Goal: Information Seeking & Learning: Check status

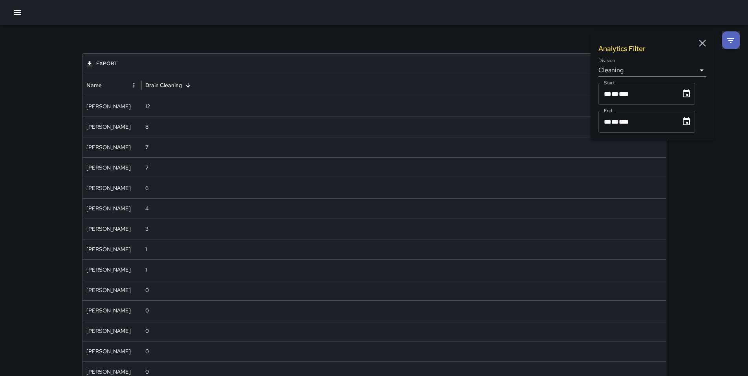
drag, startPoint x: 700, startPoint y: 46, endPoint x: 687, endPoint y: 44, distance: 13.0
click at [700, 46] on icon "button" at bounding box center [702, 43] width 12 height 12
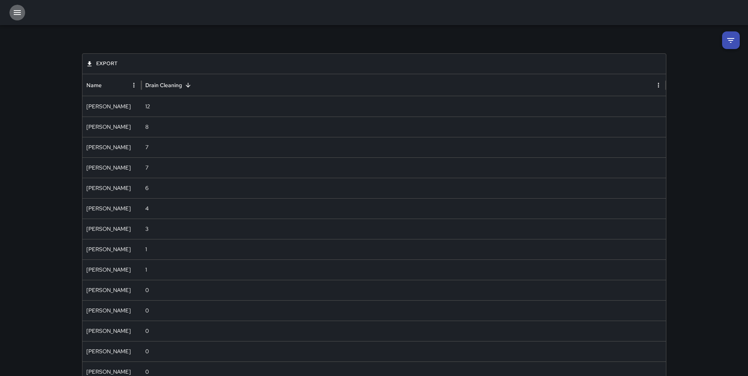
click at [11, 9] on button "button" at bounding box center [17, 13] width 16 height 16
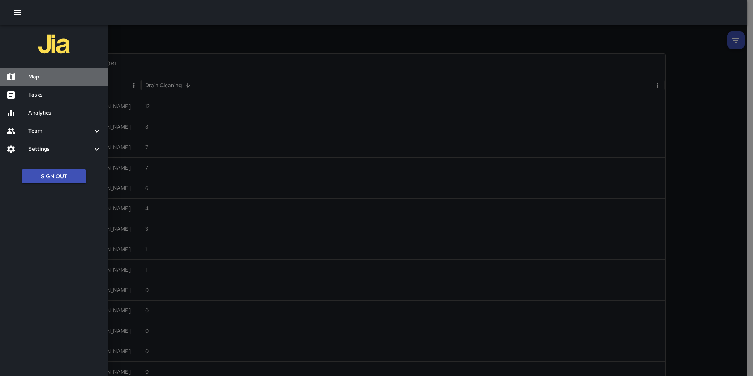
click at [38, 76] on h6 "Map" at bounding box center [64, 77] width 73 height 9
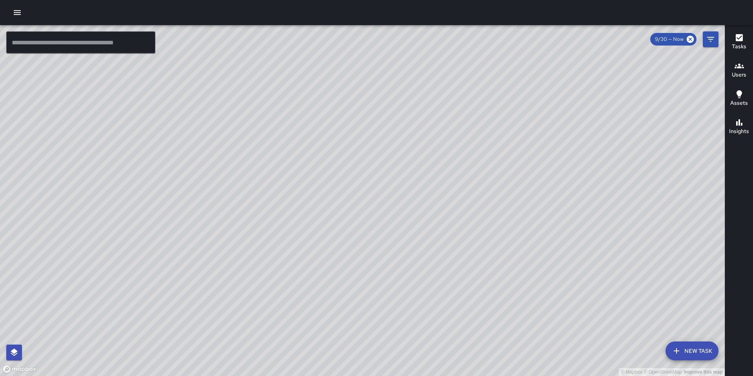
click at [14, 15] on icon "button" at bounding box center [17, 12] width 9 height 9
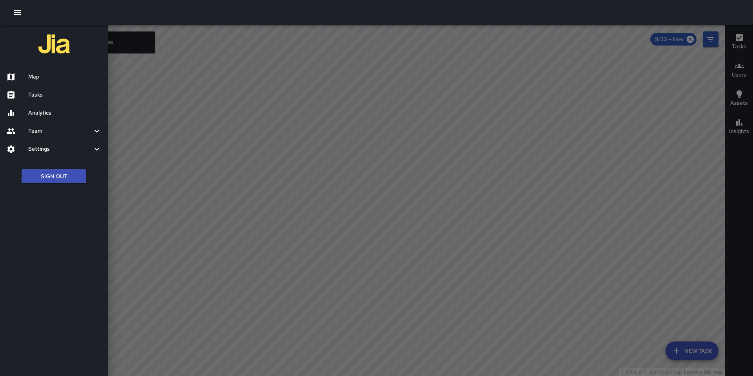
click at [35, 93] on h6 "Tasks" at bounding box center [64, 95] width 73 height 9
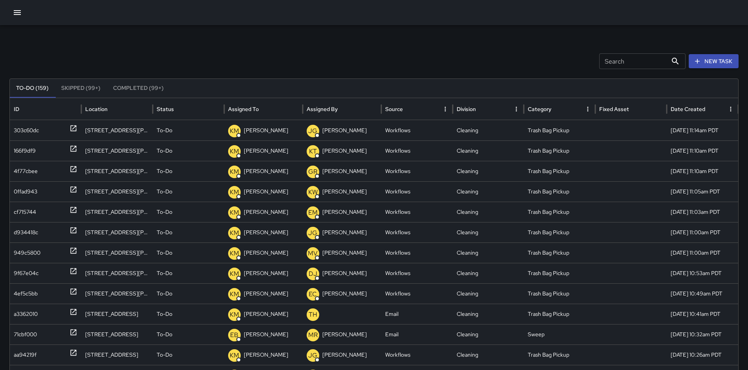
click at [17, 15] on icon "button" at bounding box center [17, 12] width 7 height 5
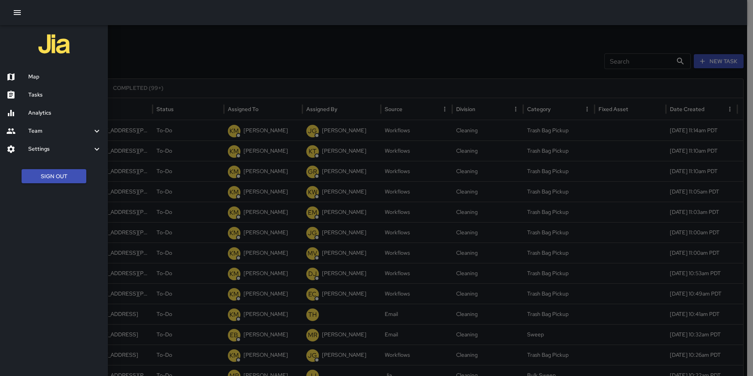
click at [35, 111] on h6 "Analytics" at bounding box center [64, 113] width 73 height 9
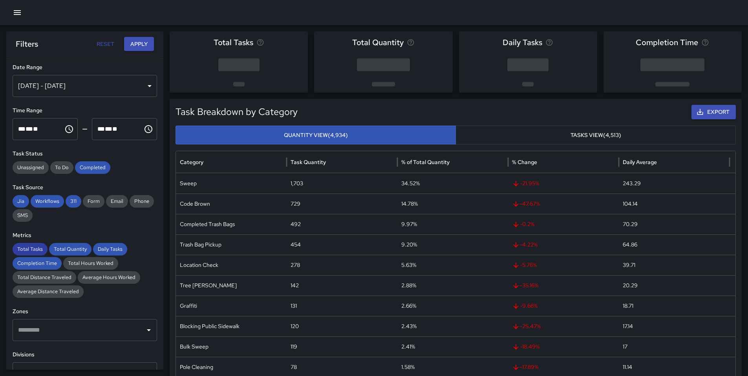
click at [37, 252] on span "Total Tasks" at bounding box center [30, 249] width 35 height 8
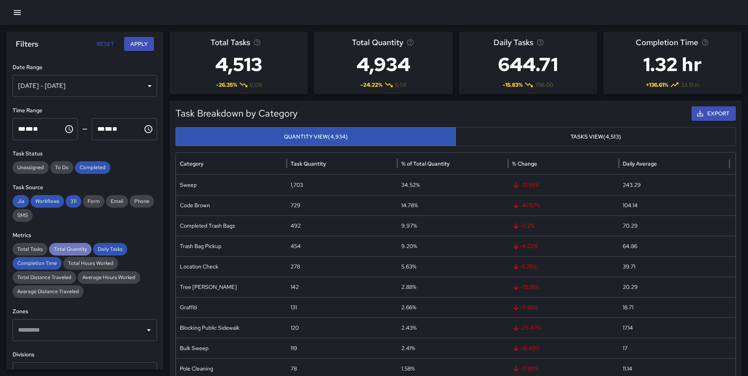
click at [65, 251] on span "Total Quantity" at bounding box center [70, 249] width 42 height 8
click at [108, 250] on span "Daily Tasks" at bounding box center [110, 249] width 34 height 8
click at [43, 263] on span "Completion Time" at bounding box center [37, 263] width 49 height 8
drag, startPoint x: 51, startPoint y: 204, endPoint x: 56, endPoint y: 206, distance: 5.5
click at [51, 204] on span "Workflows" at bounding box center [47, 201] width 33 height 8
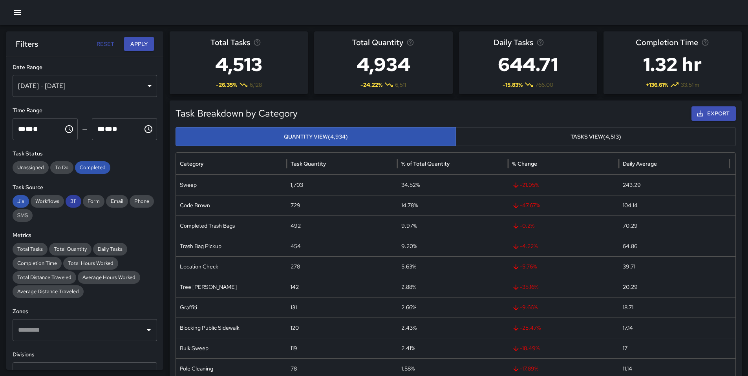
click at [72, 205] on div "311" at bounding box center [74, 201] width 16 height 13
click at [15, 199] on span "Jia" at bounding box center [21, 201] width 16 height 8
click at [88, 164] on span "Completed" at bounding box center [92, 168] width 35 height 8
click at [51, 88] on div "[DATE] - [DATE]" at bounding box center [85, 86] width 144 height 22
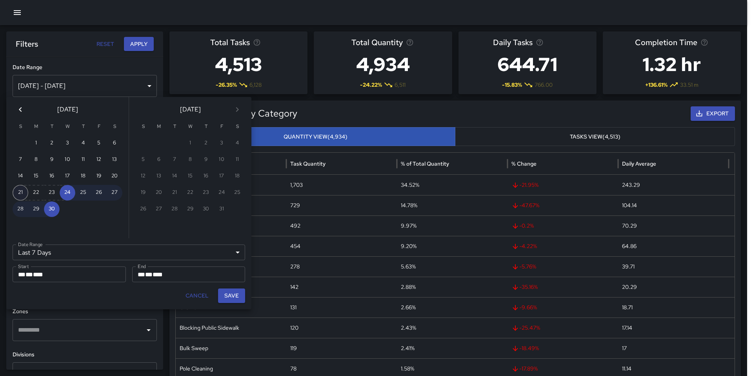
click at [20, 190] on button "21" at bounding box center [21, 193] width 16 height 16
type input "******"
type input "**********"
click at [114, 191] on button "27" at bounding box center [115, 193] width 16 height 16
type input "**********"
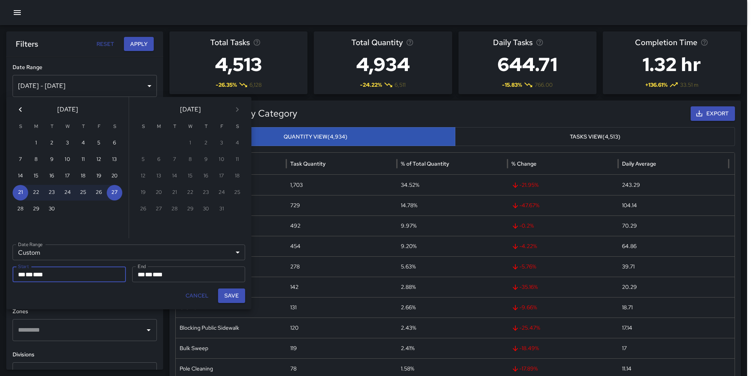
click at [228, 295] on button "Save" at bounding box center [231, 295] width 27 height 15
type input "**********"
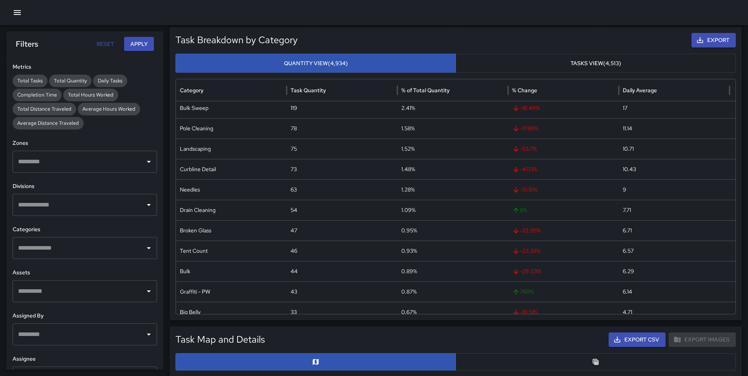
scroll to position [167, 0]
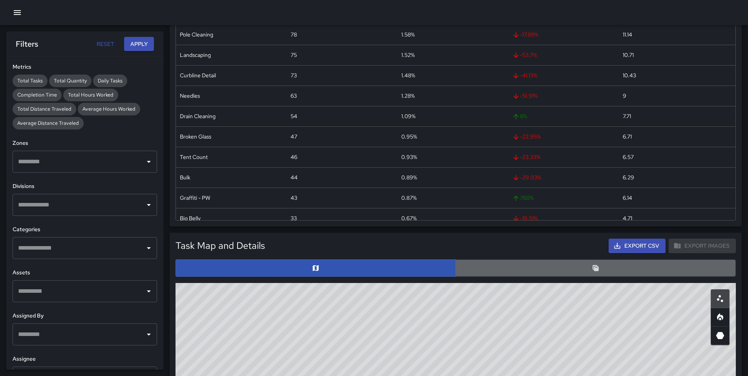
click at [506, 262] on button "button" at bounding box center [595, 267] width 280 height 17
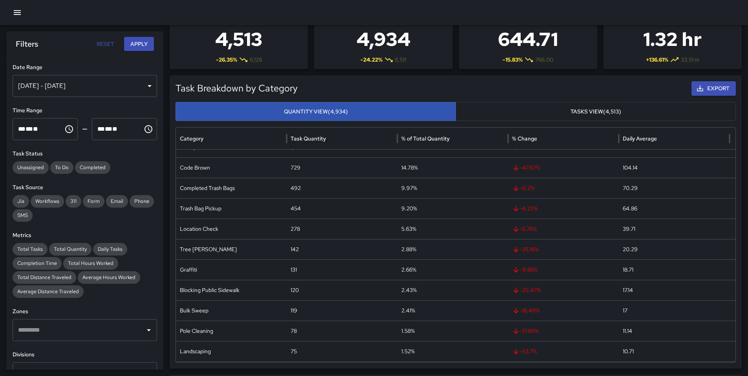
scroll to position [13, 0]
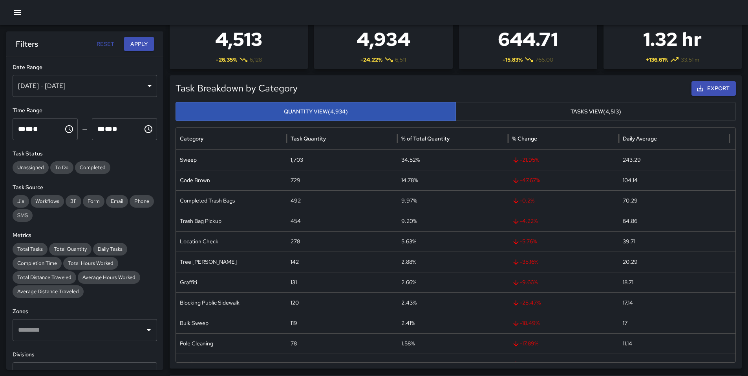
click at [19, 13] on icon "button" at bounding box center [17, 12] width 9 height 9
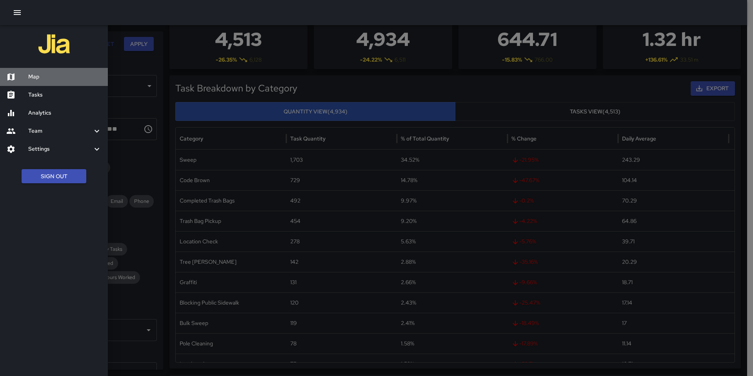
click at [40, 78] on h6 "Map" at bounding box center [64, 77] width 73 height 9
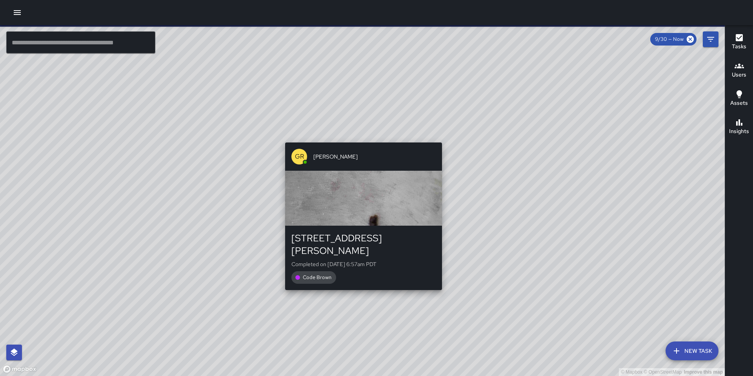
click at [362, 137] on div "© Mapbox © OpenStreetMap Improve this map GR [PERSON_NAME] [STREET_ADDRESS][PER…" at bounding box center [362, 200] width 725 height 351
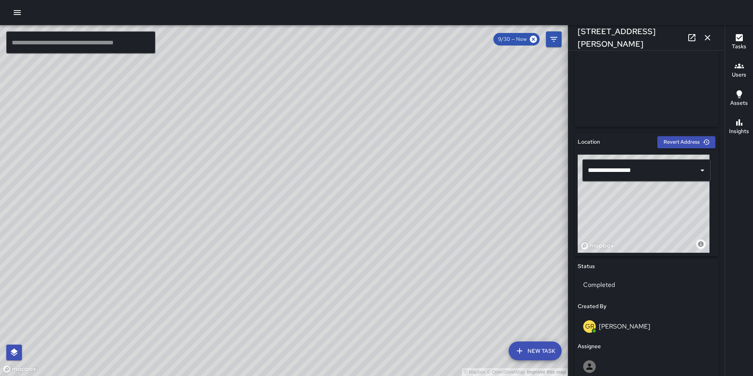
click at [25, 14] on div at bounding box center [376, 12] width 753 height 25
click at [20, 16] on icon "button" at bounding box center [17, 12] width 9 height 9
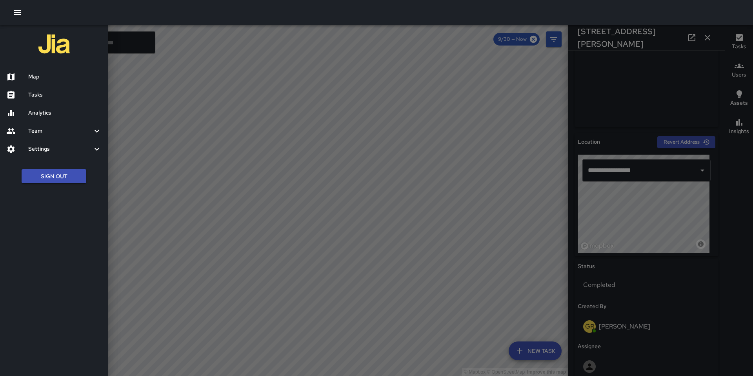
click at [131, 35] on div at bounding box center [376, 188] width 753 height 376
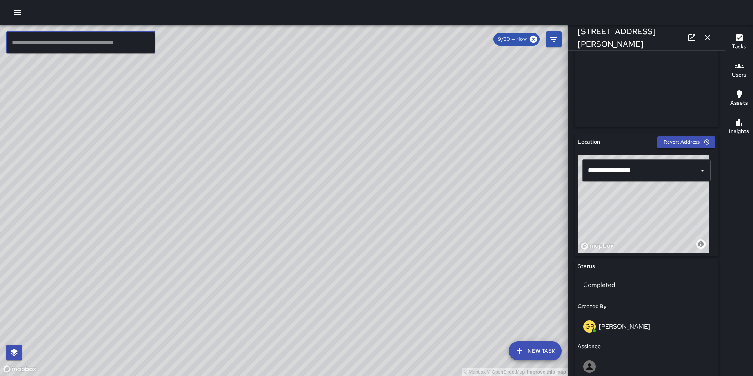
click at [124, 43] on input "text" at bounding box center [80, 42] width 149 height 22
click at [256, 237] on div "© Mapbox © OpenStreetMap Improve this map [PERSON_NAME] [PERSON_NAME] [GEOGRAPH…" at bounding box center [284, 200] width 568 height 351
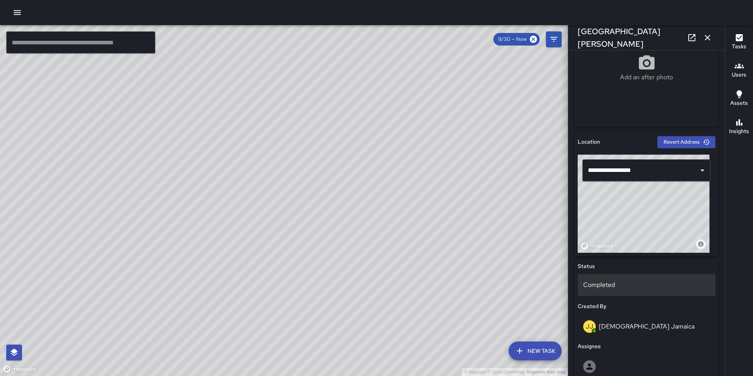
scroll to position [435, 0]
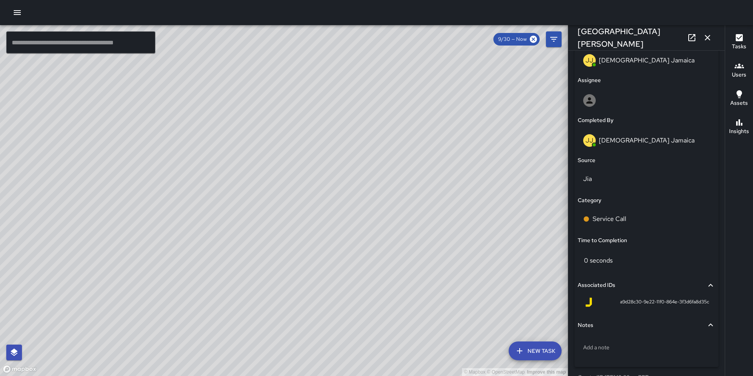
click at [315, 205] on div "© Mapbox © OpenStreetMap Improve this map [GEOGRAPHIC_DATA][PERSON_NAME] [STREE…" at bounding box center [284, 200] width 568 height 351
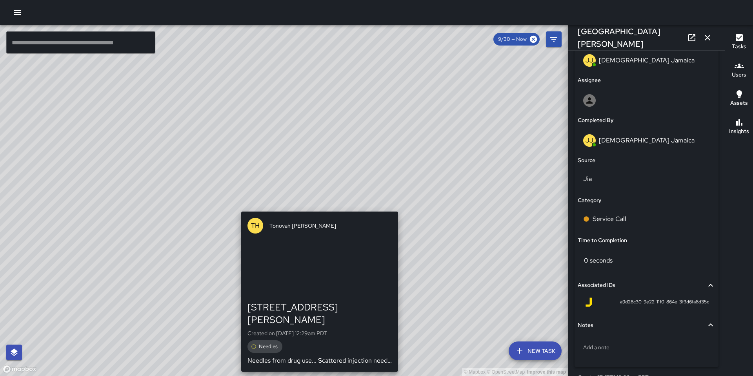
type input "**********"
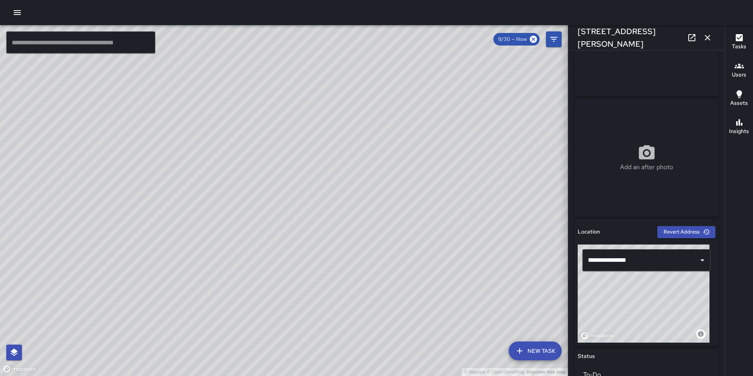
scroll to position [78, 0]
click at [706, 38] on icon "button" at bounding box center [707, 37] width 9 height 9
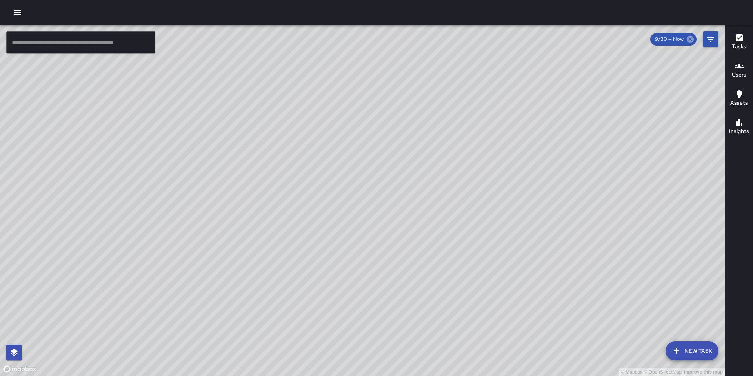
click at [692, 42] on icon at bounding box center [690, 39] width 7 height 7
click at [21, 14] on icon "button" at bounding box center [17, 12] width 9 height 9
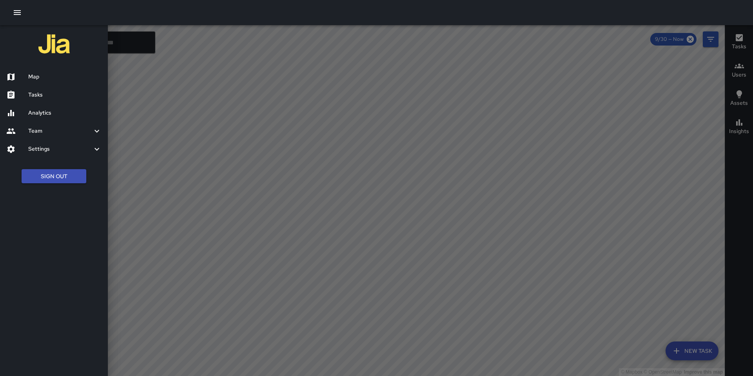
click at [51, 78] on h6 "Map" at bounding box center [64, 77] width 73 height 9
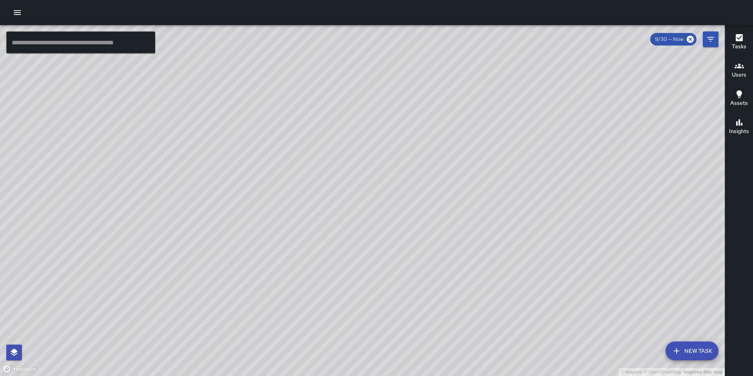
drag, startPoint x: 351, startPoint y: 186, endPoint x: 402, endPoint y: 125, distance: 79.7
click at [402, 117] on div "© Mapbox © OpenStreetMap Improve this map" at bounding box center [362, 200] width 725 height 351
click at [406, 156] on div "© Mapbox © OpenStreetMap Improve this map" at bounding box center [362, 200] width 725 height 351
click at [711, 44] on button "Filters" at bounding box center [711, 39] width 16 height 16
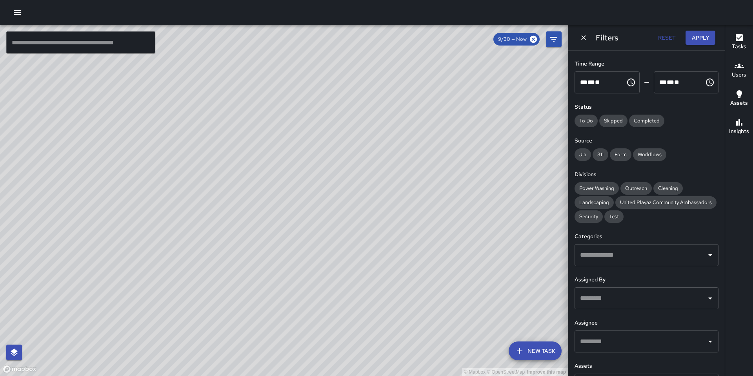
scroll to position [77, 0]
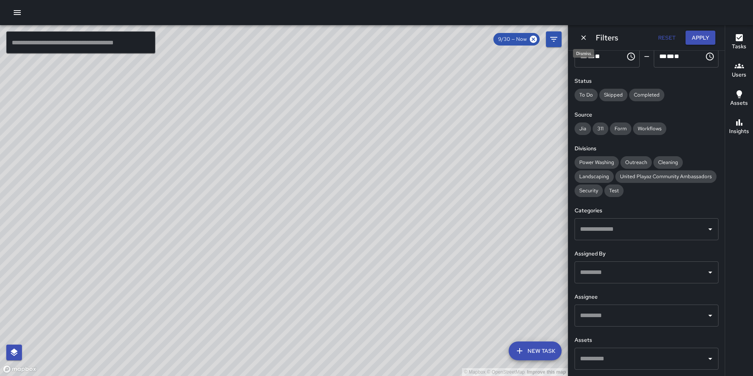
click at [583, 38] on icon "Dismiss" at bounding box center [584, 37] width 5 height 5
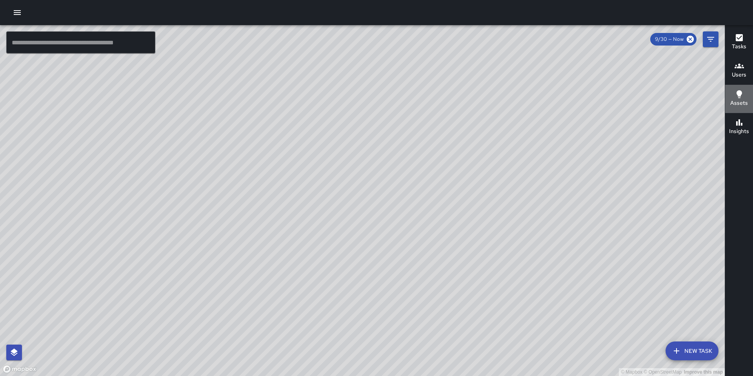
click at [742, 99] on h6 "Assets" at bounding box center [740, 103] width 18 height 9
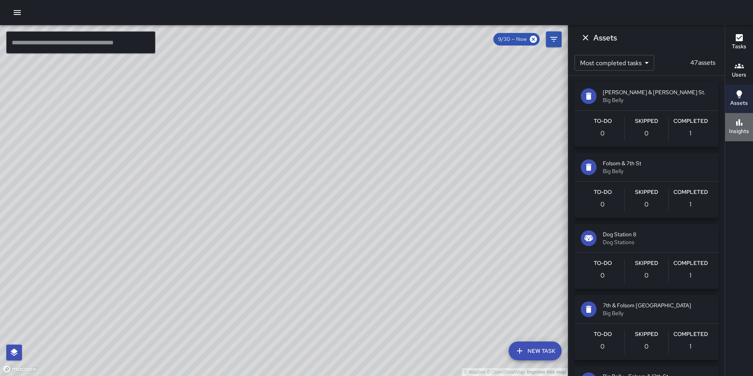
click at [740, 130] on h6 "Insights" at bounding box center [739, 131] width 20 height 9
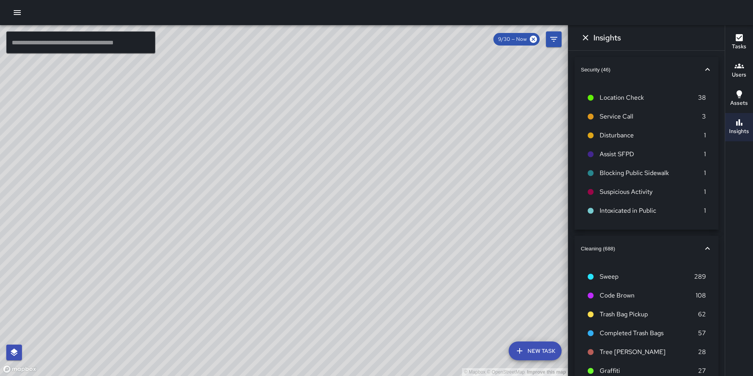
scroll to position [156, 0]
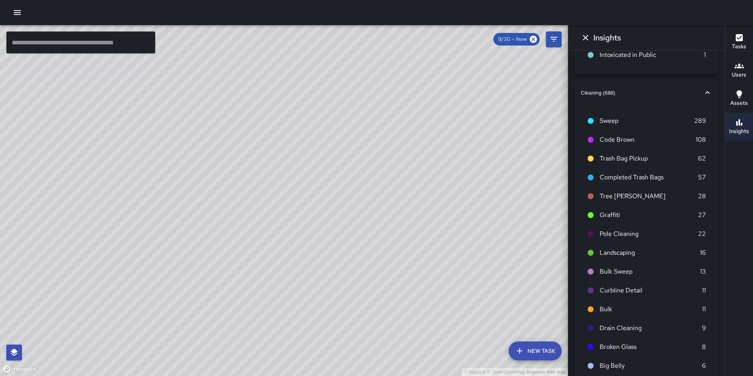
click at [620, 272] on span "Bulk Sweep" at bounding box center [650, 271] width 100 height 9
click at [626, 266] on li "Bulk Sweep 13" at bounding box center [646, 271] width 131 height 19
click at [626, 271] on span "Bulk Sweep" at bounding box center [650, 271] width 100 height 9
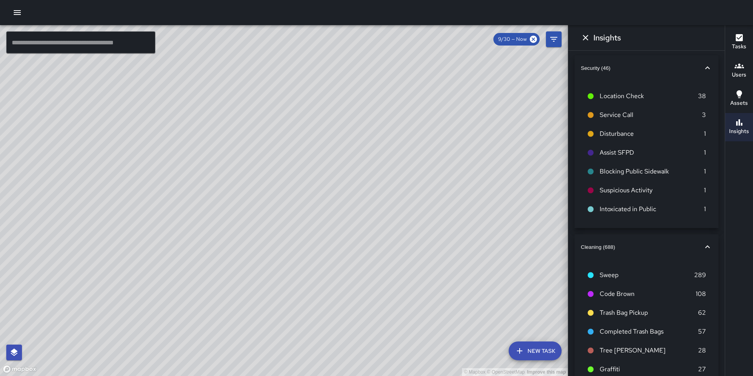
scroll to position [0, 0]
click at [585, 39] on icon "Dismiss" at bounding box center [585, 37] width 9 height 9
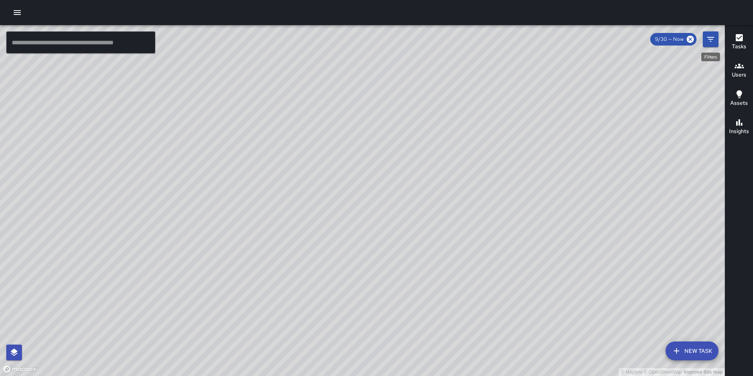
click at [711, 44] on icon "Filters" at bounding box center [710, 39] width 9 height 9
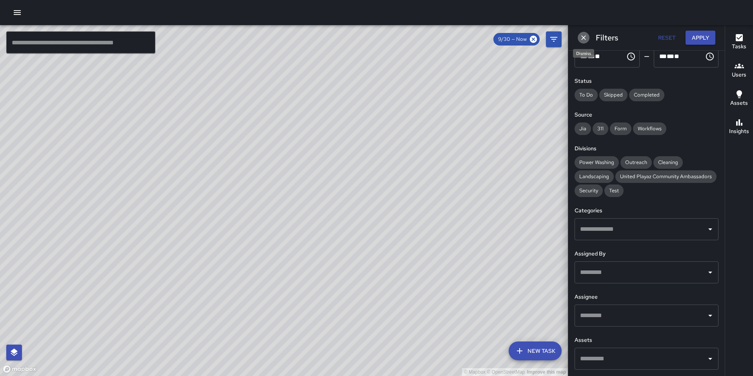
click at [582, 35] on icon "Dismiss" at bounding box center [584, 38] width 8 height 8
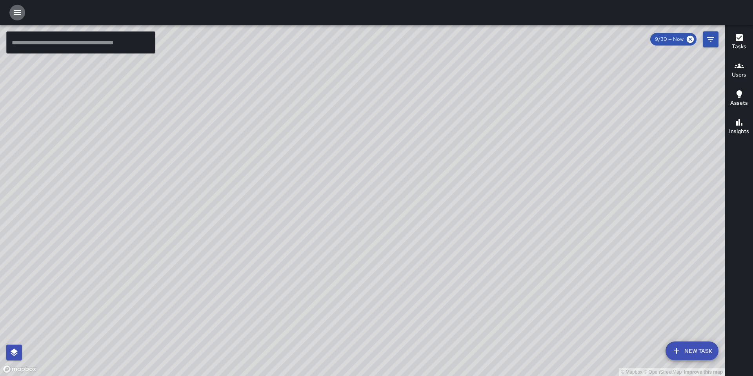
click at [15, 10] on icon "button" at bounding box center [17, 12] width 7 height 5
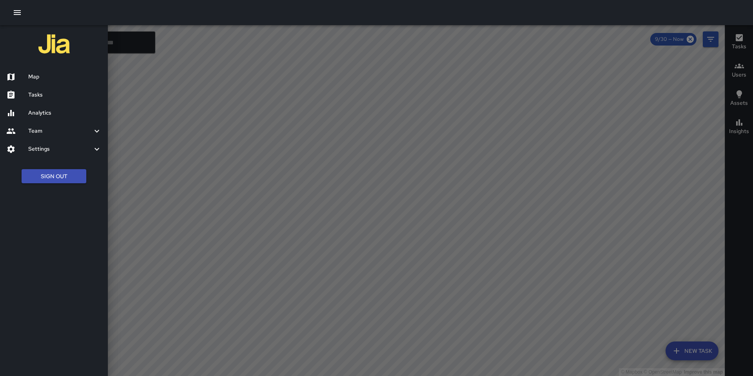
click at [60, 78] on h6 "Map" at bounding box center [64, 77] width 73 height 9
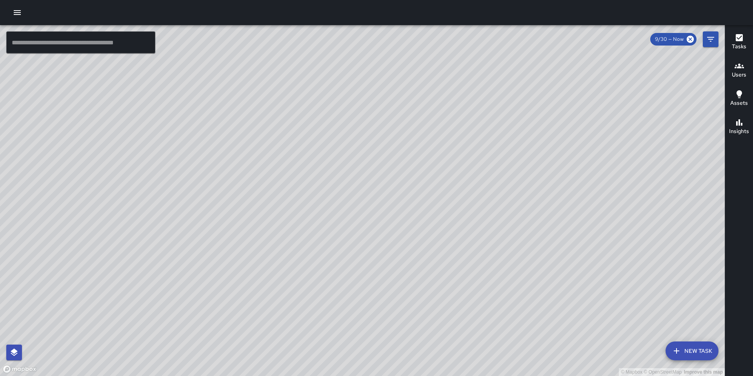
click at [705, 42] on button "Filters" at bounding box center [711, 39] width 16 height 16
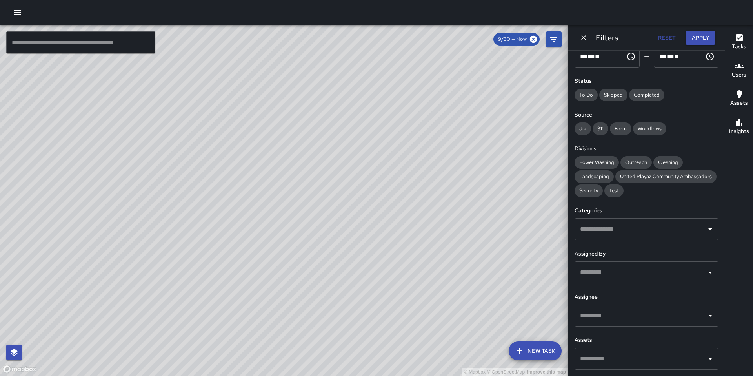
click at [620, 233] on input "text" at bounding box center [640, 229] width 125 height 15
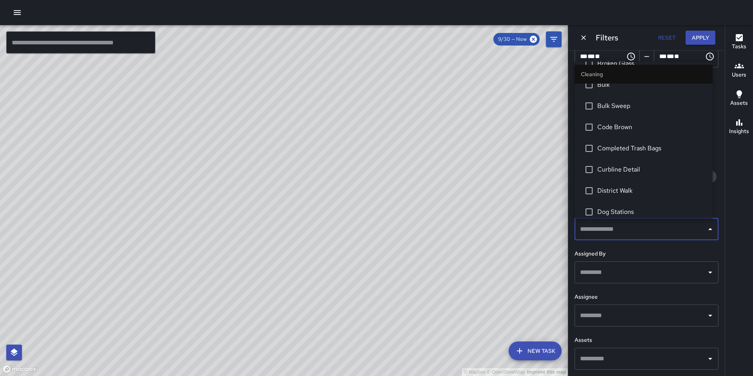
scroll to position [138, 0]
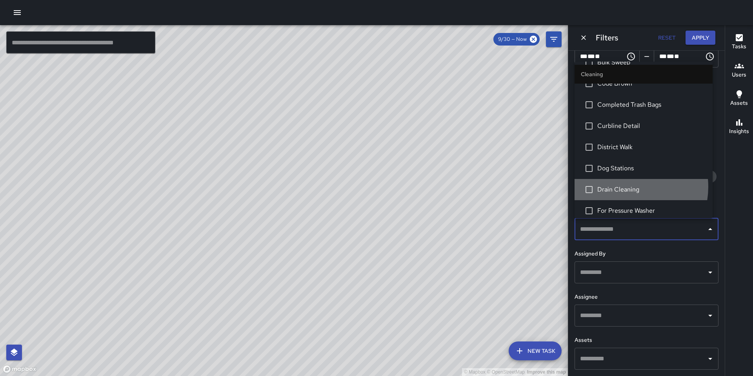
click at [625, 187] on span "Drain Cleaning" at bounding box center [652, 189] width 109 height 9
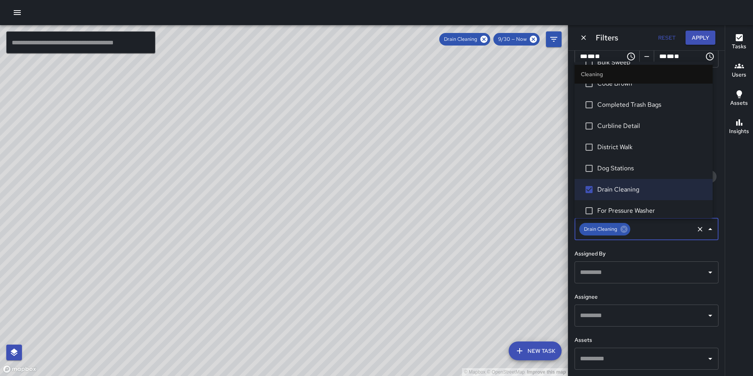
click at [698, 41] on button "Apply" at bounding box center [701, 38] width 30 height 15
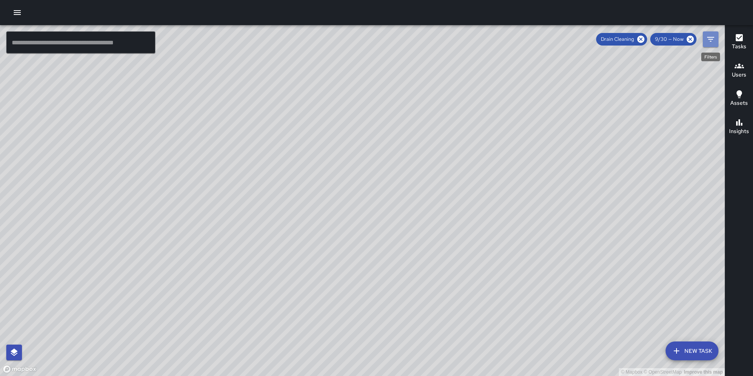
click at [710, 41] on icon "Filters" at bounding box center [711, 39] width 7 height 5
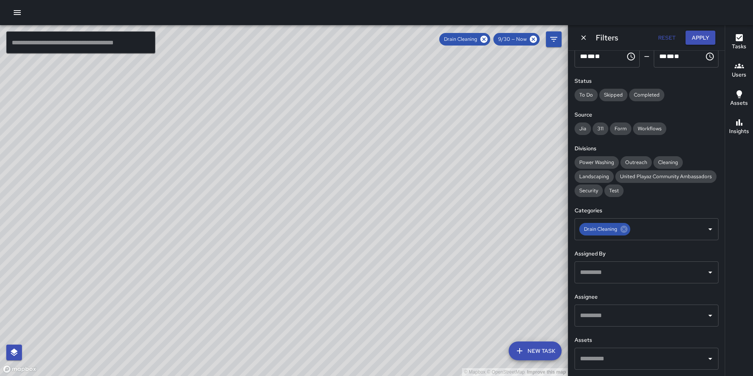
scroll to position [0, 0]
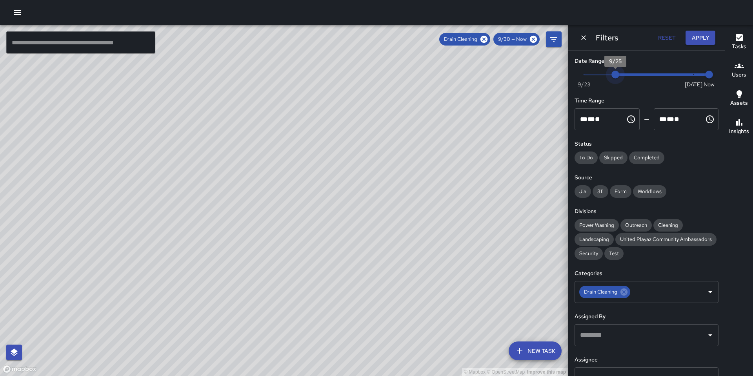
type input "*"
drag, startPoint x: 687, startPoint y: 73, endPoint x: 574, endPoint y: 75, distance: 113.0
click at [574, 75] on div "Date Range Now [DATE] [DATE] 12:09 pm Time Range ** * ** ** ​ ******** ** * ** …" at bounding box center [647, 213] width 157 height 325
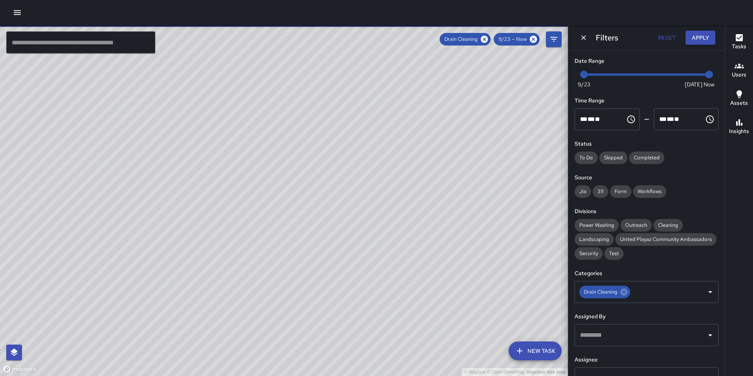
click at [703, 38] on button "Apply" at bounding box center [701, 38] width 30 height 15
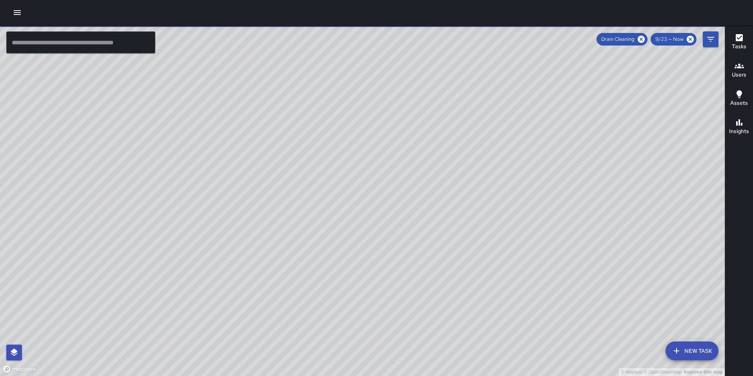
drag, startPoint x: 441, startPoint y: 162, endPoint x: 534, endPoint y: 181, distance: 94.7
click at [534, 181] on div "© Mapbox © OpenStreetMap Improve this map" at bounding box center [362, 200] width 725 height 351
click at [423, 147] on div "© Mapbox © OpenStreetMap Improve this map KT [PERSON_NAME] [STREET_ADDRESS][PER…" at bounding box center [362, 200] width 725 height 351
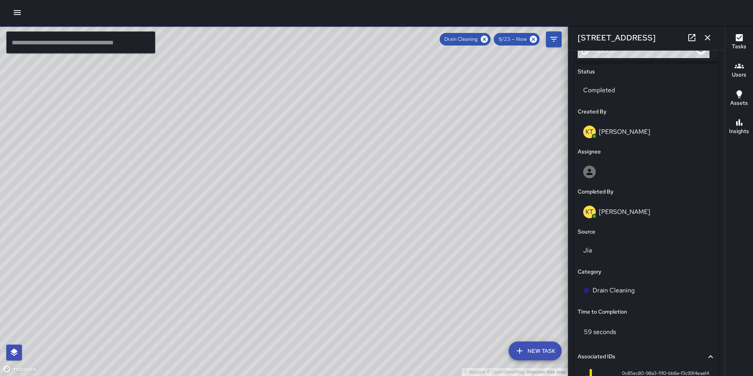
scroll to position [370, 0]
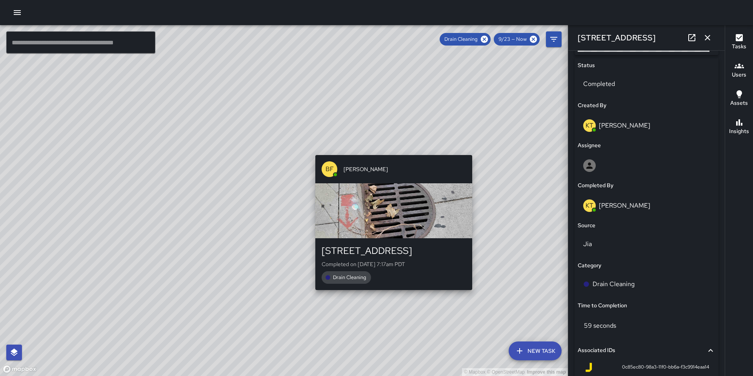
click at [475, 149] on div "© Mapbox © OpenStreetMap Improve this map BF [PERSON_NAME] [STREET_ADDRESS] Com…" at bounding box center [284, 200] width 568 height 351
type input "**********"
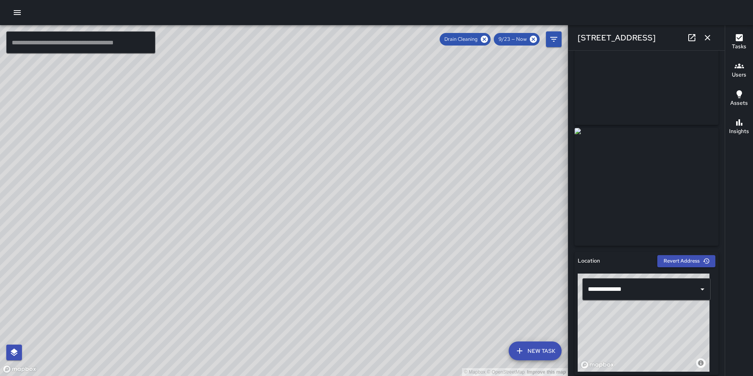
scroll to position [0, 0]
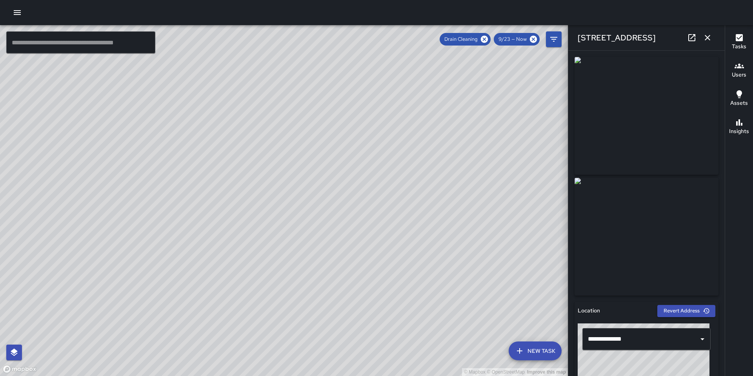
drag, startPoint x: 343, startPoint y: 170, endPoint x: 388, endPoint y: 135, distance: 56.8
click at [384, 138] on div "© Mapbox © OpenStreetMap Improve this map" at bounding box center [284, 200] width 568 height 351
drag, startPoint x: 379, startPoint y: 175, endPoint x: 407, endPoint y: 102, distance: 77.6
click at [404, 109] on div "© Mapbox © OpenStreetMap Improve this map" at bounding box center [284, 200] width 568 height 351
drag, startPoint x: 435, startPoint y: 162, endPoint x: 414, endPoint y: 100, distance: 65.9
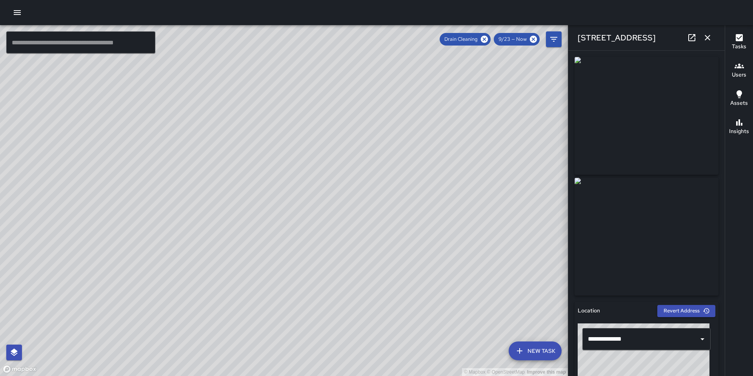
click at [414, 110] on div "© Mapbox © OpenStreetMap Improve this map" at bounding box center [284, 200] width 568 height 351
click at [375, 176] on div "© Mapbox © OpenStreetMap Improve this map [PERSON_NAME] [STREET_ADDRESS] Comple…" at bounding box center [284, 200] width 568 height 351
drag, startPoint x: 298, startPoint y: 174, endPoint x: 452, endPoint y: 177, distance: 154.6
click at [455, 171] on div "© Mapbox © OpenStreetMap Improve this map" at bounding box center [284, 200] width 568 height 351
drag, startPoint x: 280, startPoint y: 188, endPoint x: 348, endPoint y: 157, distance: 75.3
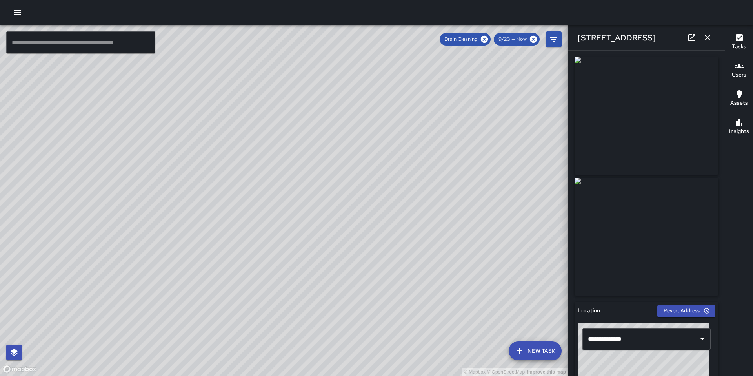
click at [348, 157] on div "© Mapbox © OpenStreetMap Improve this map" at bounding box center [284, 200] width 568 height 351
click at [239, 209] on div "© Mapbox © OpenStreetMap Improve this map EB [PERSON_NAME] [STREET_ADDRESS][PER…" at bounding box center [284, 200] width 568 height 351
drag, startPoint x: 212, startPoint y: 182, endPoint x: 353, endPoint y: 190, distance: 141.9
click at [365, 179] on div "© Mapbox © OpenStreetMap Improve this map" at bounding box center [284, 200] width 568 height 351
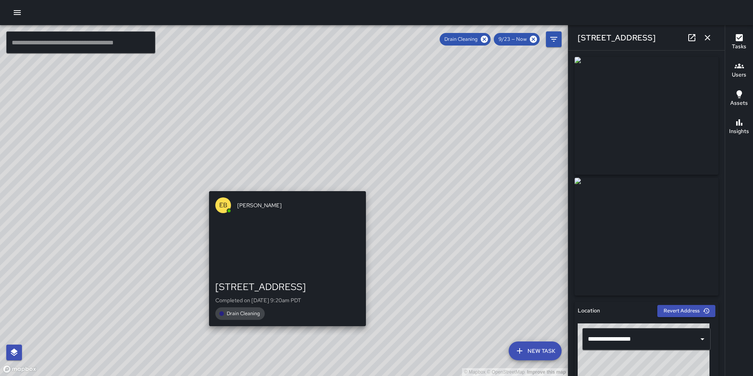
click at [285, 186] on div "© Mapbox © OpenStreetMap Improve this map EB [PERSON_NAME] [STREET_ADDRESS] Com…" at bounding box center [284, 200] width 568 height 351
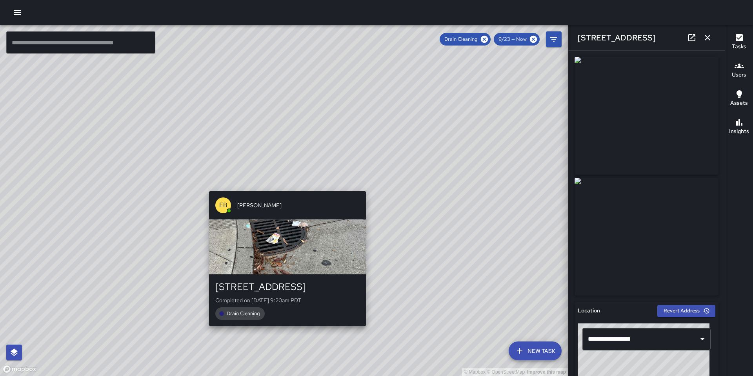
type input "**********"
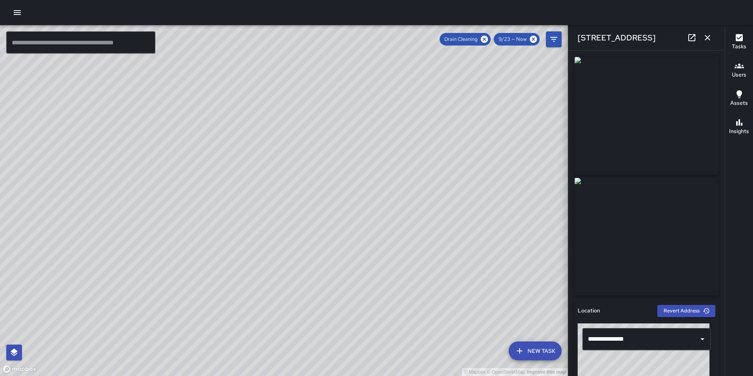
click at [356, 96] on div "© Mapbox © OpenStreetMap Improve this map EB [PERSON_NAME] [STREET_ADDRESS][PER…" at bounding box center [284, 200] width 568 height 351
drag, startPoint x: 421, startPoint y: 161, endPoint x: 356, endPoint y: 248, distance: 108.2
click at [357, 248] on div "© Mapbox © OpenStreetMap Improve this map" at bounding box center [284, 200] width 568 height 351
click at [345, 155] on div "© Mapbox © OpenStreetMap Improve this map" at bounding box center [284, 200] width 568 height 351
click at [247, 160] on div "© Mapbox © OpenStreetMap Improve this map EB [PERSON_NAME] [STREET_ADDRESS] Com…" at bounding box center [284, 200] width 568 height 351
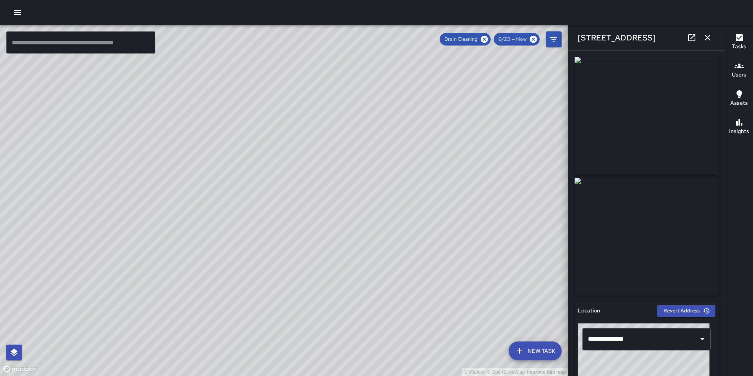
type input "**********"
drag, startPoint x: 455, startPoint y: 176, endPoint x: 373, endPoint y: 239, distance: 103.5
click at [375, 237] on div "© Mapbox © OpenStreetMap Improve this map" at bounding box center [284, 200] width 568 height 351
click at [469, 89] on div "© Mapbox © OpenStreetMap Improve this map DL [PERSON_NAME] [STREET_ADDRESS] Com…" at bounding box center [284, 200] width 568 height 351
click at [352, 258] on div "© Mapbox © OpenStreetMap Improve this map [PERSON_NAME] [STREET_ADDRESS][PERSON…" at bounding box center [284, 200] width 568 height 351
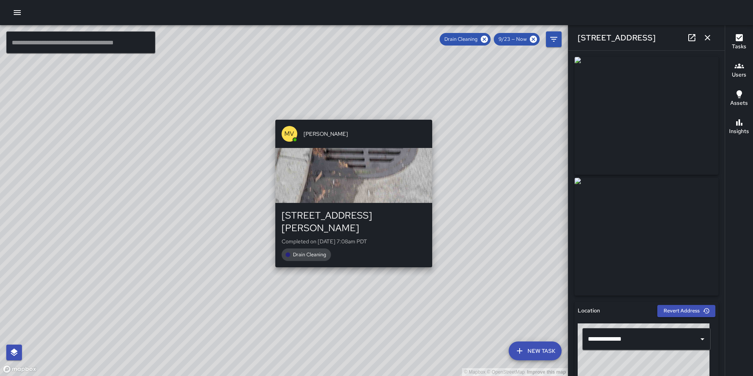
type input "**********"
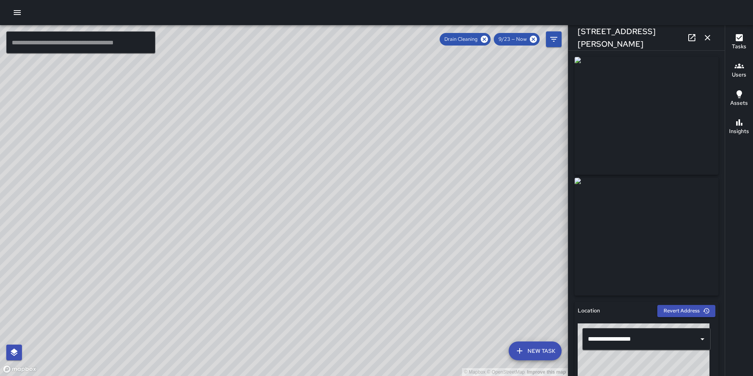
click at [307, 253] on div "© Mapbox © OpenStreetMap Improve this map [PERSON_NAME] [STREET_ADDRESS] Comple…" at bounding box center [284, 200] width 568 height 351
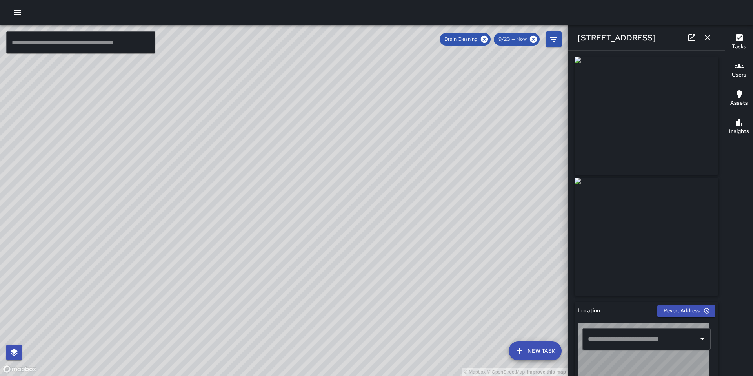
type input "**********"
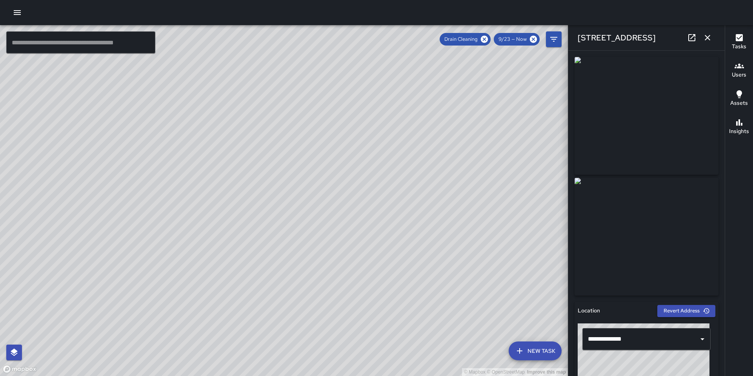
click at [363, 242] on div "© Mapbox © OpenStreetMap Improve this map EM [PERSON_NAME] [STREET_ADDRESS] Com…" at bounding box center [284, 200] width 568 height 351
click at [314, 259] on div "© Mapbox © OpenStreetMap Improve this map" at bounding box center [284, 200] width 568 height 351
click at [312, 257] on div "© Mapbox © OpenStreetMap Improve this map KT [PERSON_NAME] [STREET_ADDRESS] Com…" at bounding box center [284, 200] width 568 height 351
click at [369, 155] on div "© Mapbox © OpenStreetMap Improve this map EM [PERSON_NAME] [STREET_ADDRESS][PER…" at bounding box center [284, 200] width 568 height 351
click at [308, 147] on div "© Mapbox © OpenStreetMap Improve this map KT [PERSON_NAME] [STREET_ADDRESS][PER…" at bounding box center [284, 200] width 568 height 351
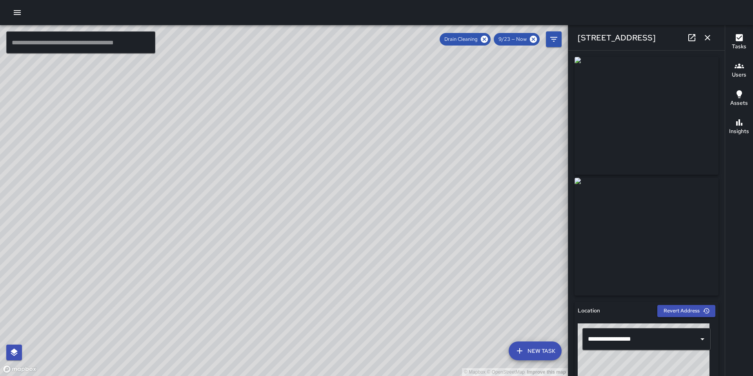
click at [286, 174] on div "© Mapbox © OpenStreetMap Improve this map" at bounding box center [284, 200] width 568 height 351
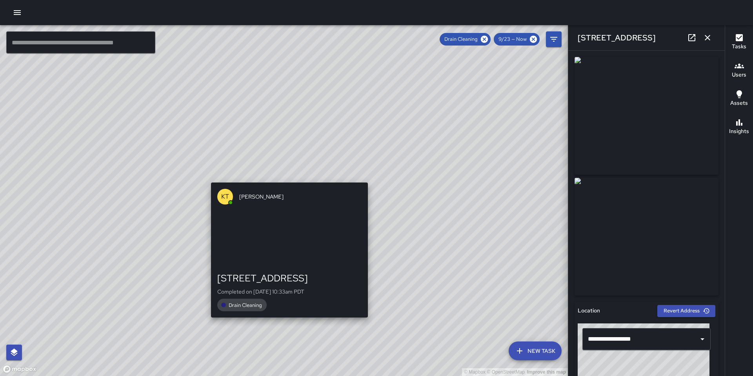
click at [287, 177] on div "© Mapbox © OpenStreetMap Improve this map KT [PERSON_NAME] [STREET_ADDRESS][PER…" at bounding box center [284, 200] width 568 height 351
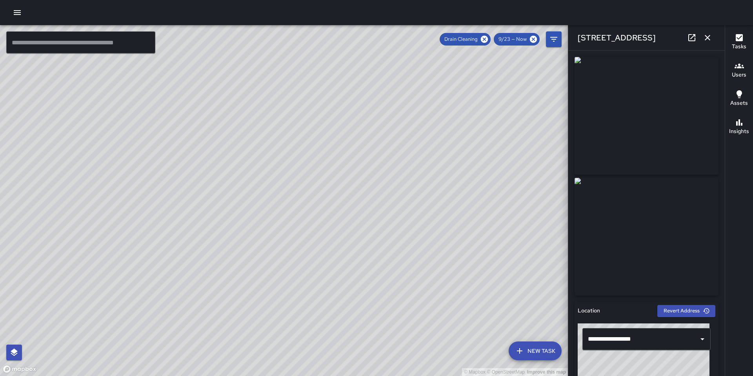
click at [339, 159] on div "© Mapbox © OpenStreetMap Improve this map KT [PERSON_NAME] [STREET_ADDRESS][PER…" at bounding box center [284, 200] width 568 height 351
click at [225, 264] on div "© Mapbox © OpenStreetMap Improve this map KT [PERSON_NAME] [STREET_ADDRESS][PER…" at bounding box center [284, 200] width 568 height 351
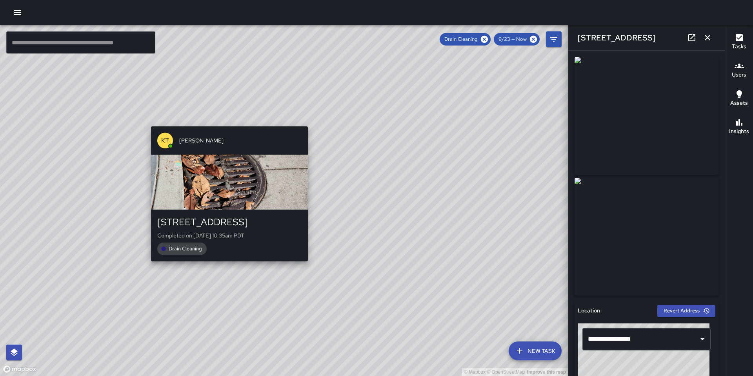
type input "**********"
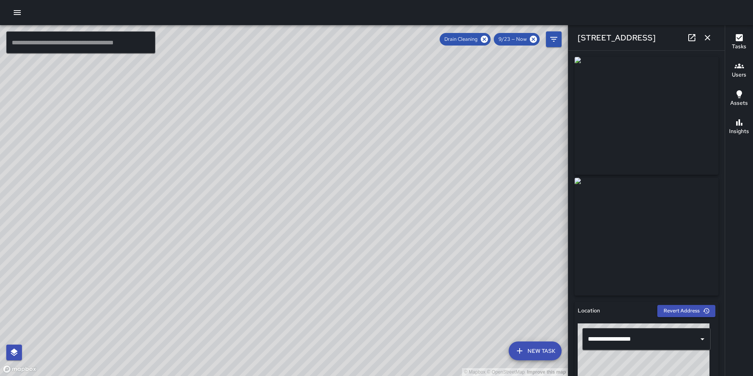
click at [704, 38] on icon "button" at bounding box center [707, 37] width 9 height 9
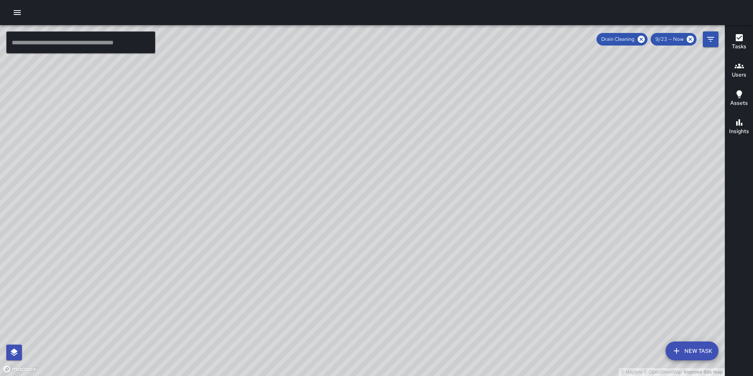
click at [709, 41] on icon "Filters" at bounding box center [710, 39] width 9 height 9
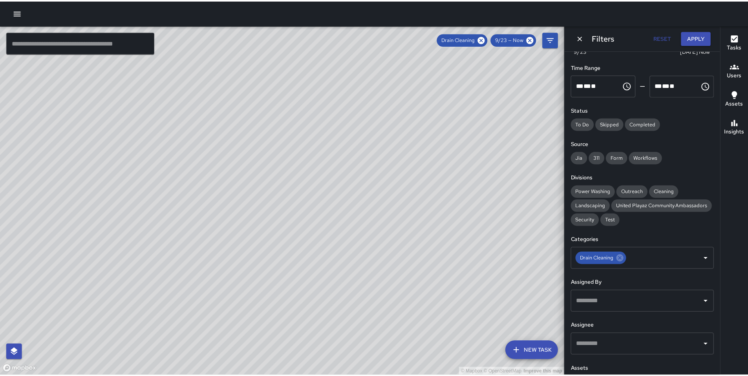
scroll to position [77, 0]
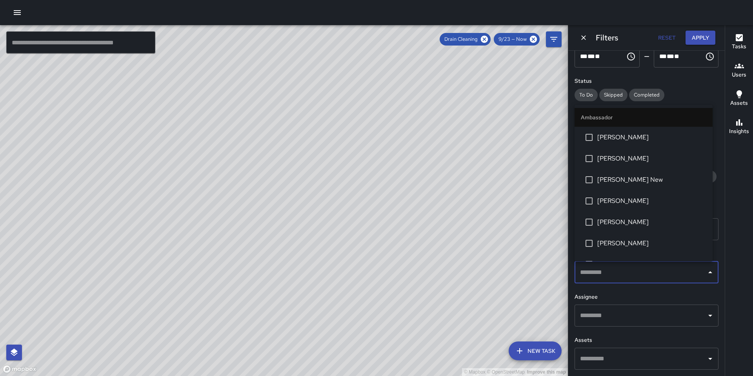
click at [618, 276] on input "text" at bounding box center [640, 272] width 125 height 15
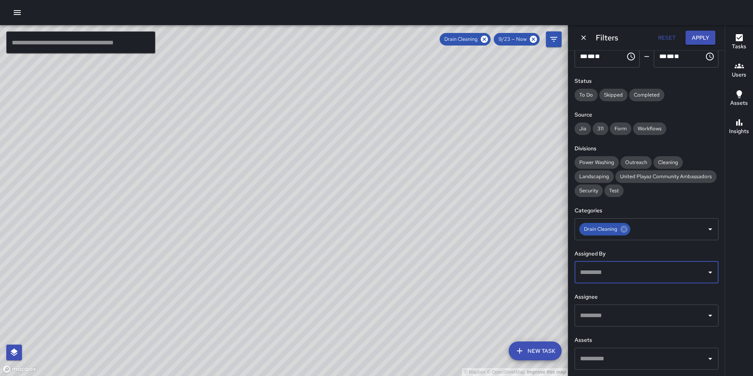
click at [616, 309] on input "text" at bounding box center [640, 315] width 125 height 15
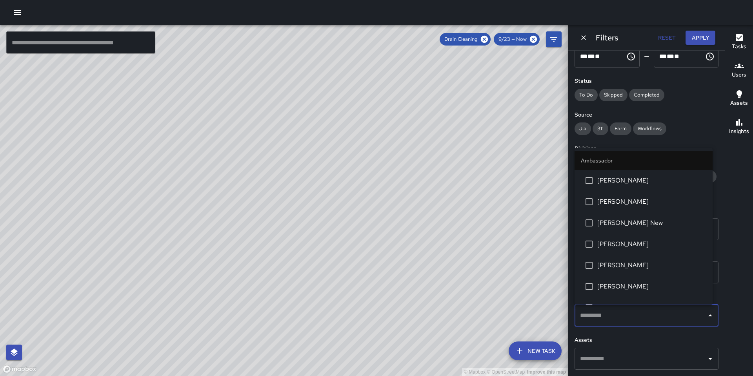
click at [616, 309] on input "text" at bounding box center [640, 315] width 125 height 15
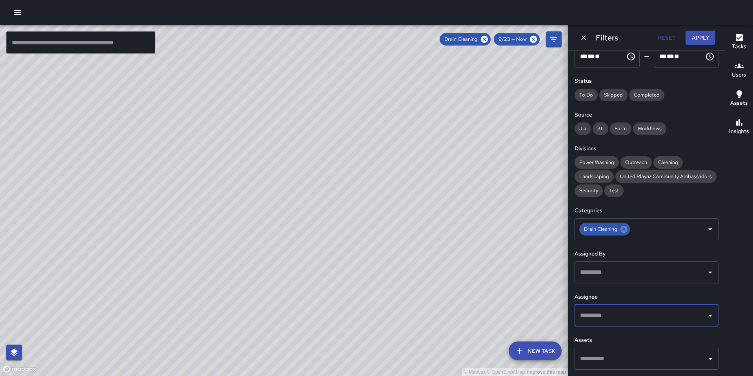
click at [602, 356] on input "text" at bounding box center [640, 358] width 125 height 15
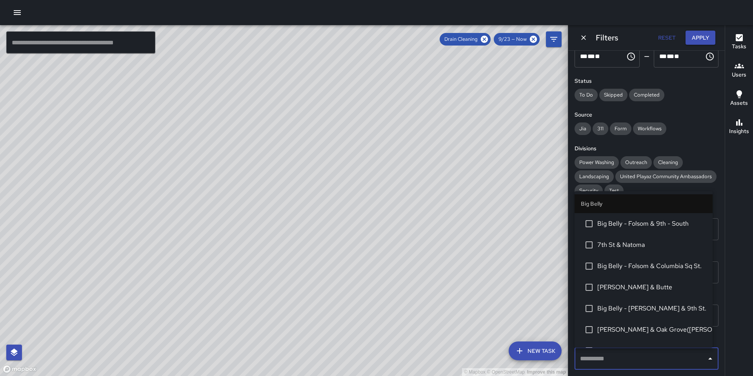
click at [604, 354] on input "text" at bounding box center [640, 358] width 125 height 15
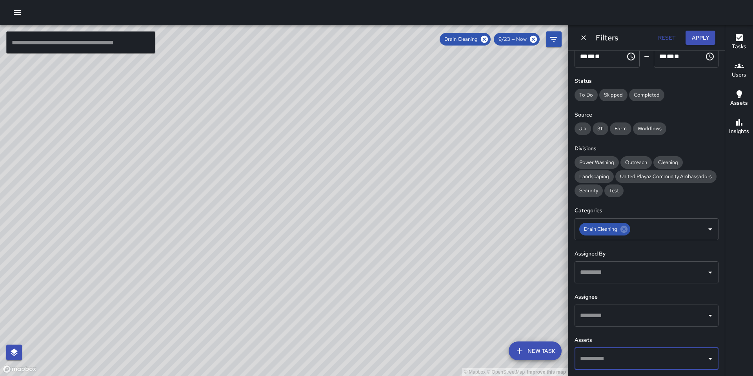
click at [15, 14] on icon "button" at bounding box center [17, 12] width 9 height 9
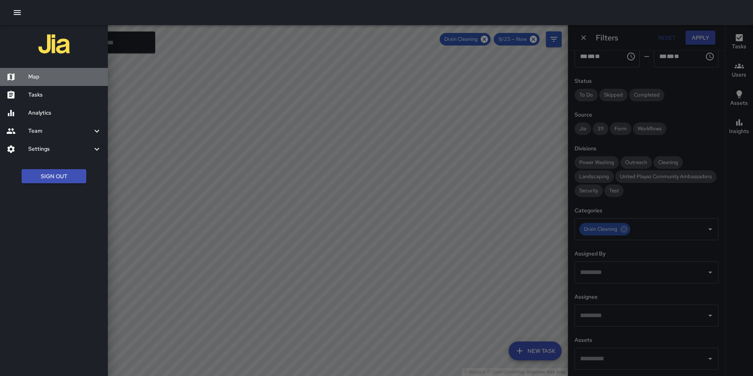
click at [40, 84] on div "Map" at bounding box center [54, 77] width 108 height 18
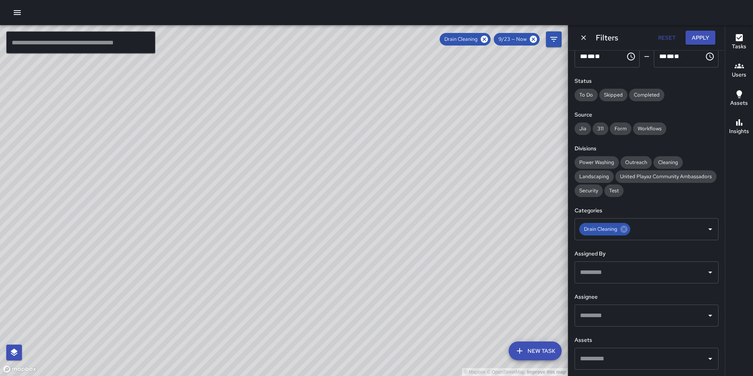
drag, startPoint x: 22, startPoint y: 11, endPoint x: 22, endPoint y: 20, distance: 8.7
click at [22, 12] on button "button" at bounding box center [17, 13] width 16 height 16
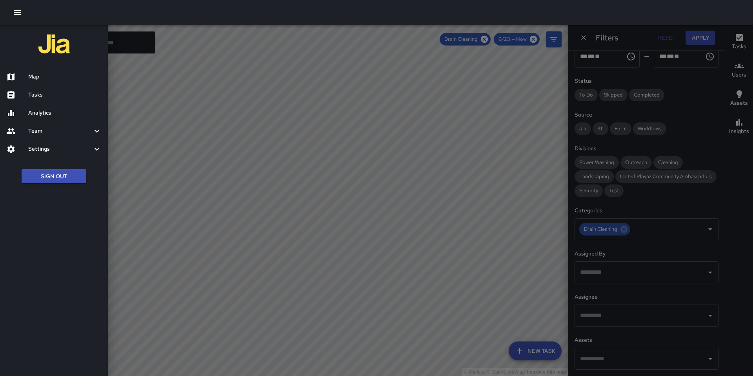
click at [43, 115] on h6 "Analytics" at bounding box center [64, 113] width 73 height 9
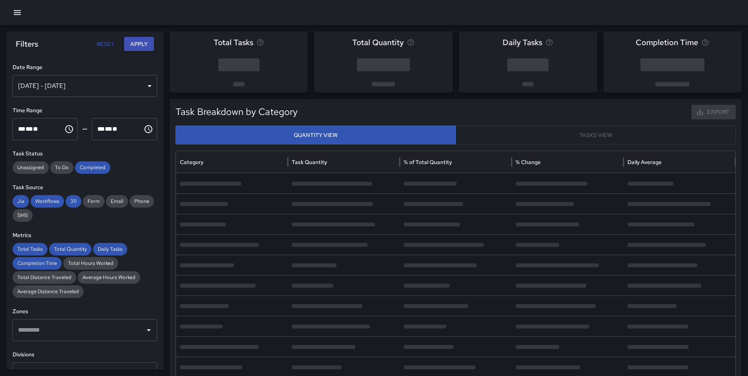
click at [58, 87] on div "[DATE] - [DATE]" at bounding box center [85, 86] width 144 height 22
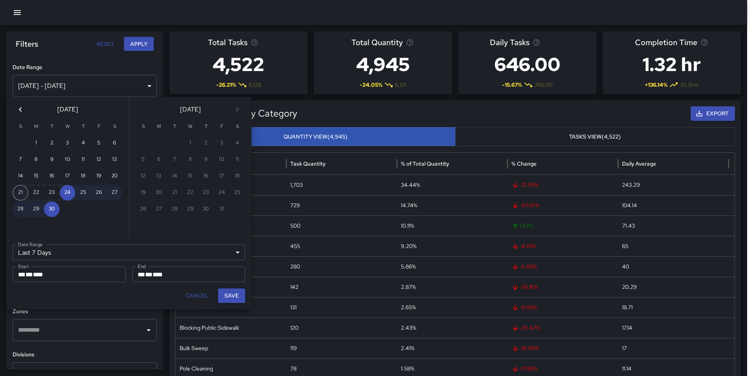
click at [21, 191] on button "21" at bounding box center [21, 193] width 16 height 16
type input "******"
type input "**********"
click at [114, 191] on button "27" at bounding box center [115, 193] width 16 height 16
type input "**********"
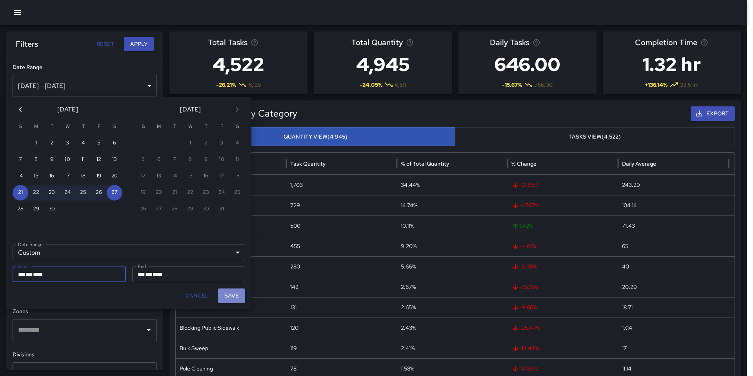
click at [224, 294] on button "Save" at bounding box center [231, 295] width 27 height 15
type input "**********"
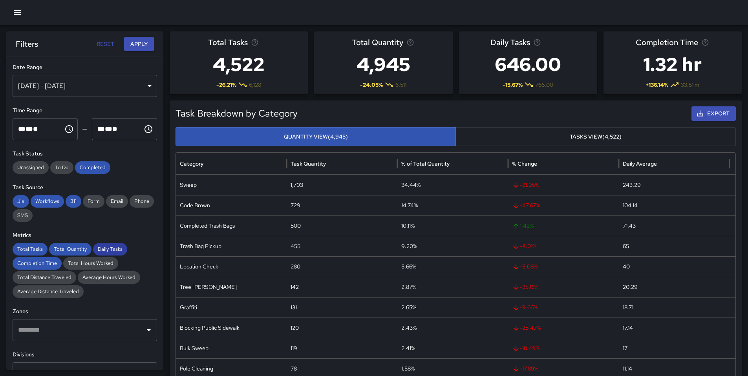
click at [98, 247] on span "Daily Tasks" at bounding box center [110, 249] width 34 height 8
click at [72, 248] on span "Total Quantity" at bounding box center [70, 249] width 42 height 8
click at [28, 250] on span "Total Tasks" at bounding box center [30, 249] width 35 height 8
drag, startPoint x: 33, startPoint y: 263, endPoint x: 23, endPoint y: 226, distance: 37.6
click at [33, 263] on span "Completion Time" at bounding box center [37, 263] width 49 height 8
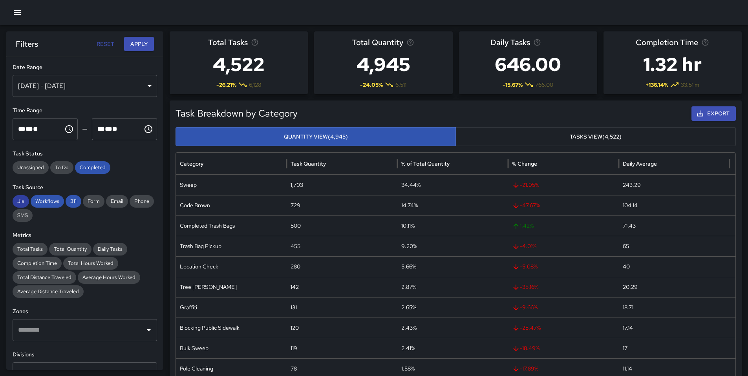
click at [25, 198] on span "Jia" at bounding box center [21, 201] width 16 height 8
drag, startPoint x: 42, startPoint y: 201, endPoint x: 66, endPoint y: 199, distance: 24.0
click at [44, 201] on span "Workflows" at bounding box center [47, 201] width 33 height 8
click at [80, 199] on span "311" at bounding box center [74, 201] width 16 height 8
click at [68, 202] on span "311" at bounding box center [74, 201] width 16 height 8
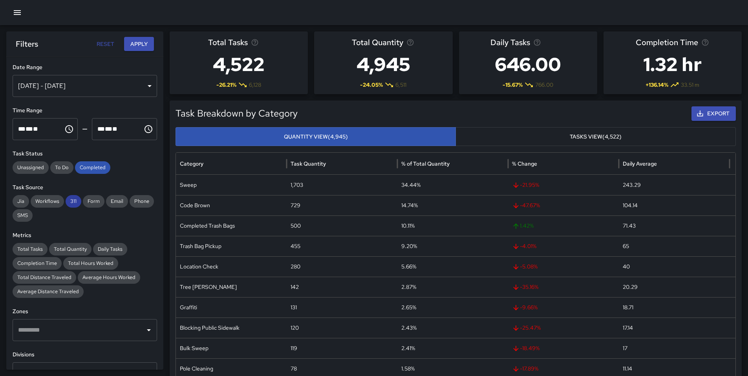
click at [72, 203] on span "311" at bounding box center [74, 201] width 16 height 8
click at [95, 168] on span "Completed" at bounding box center [92, 168] width 35 height 8
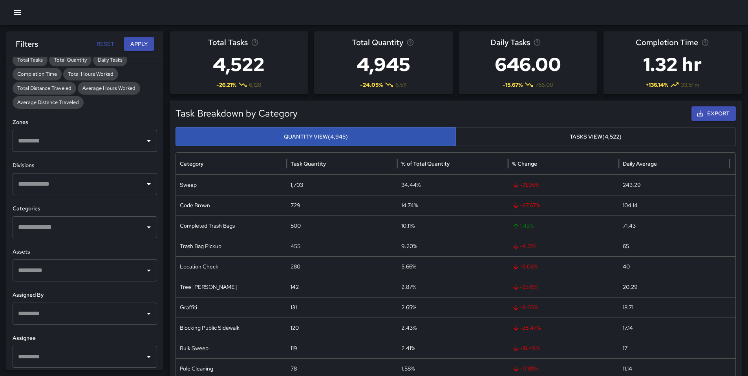
scroll to position [193, 0]
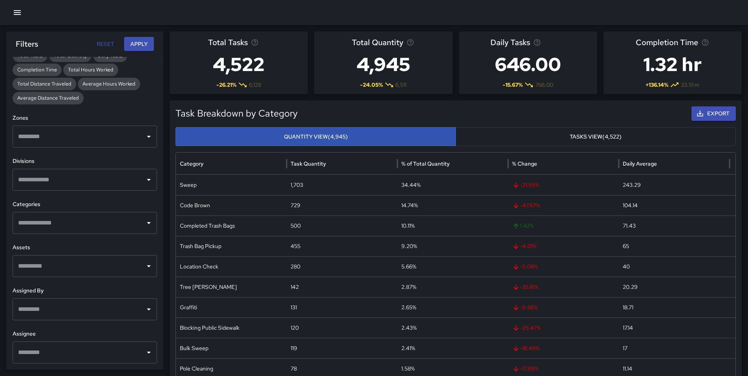
click at [99, 143] on input "text" at bounding box center [79, 136] width 126 height 15
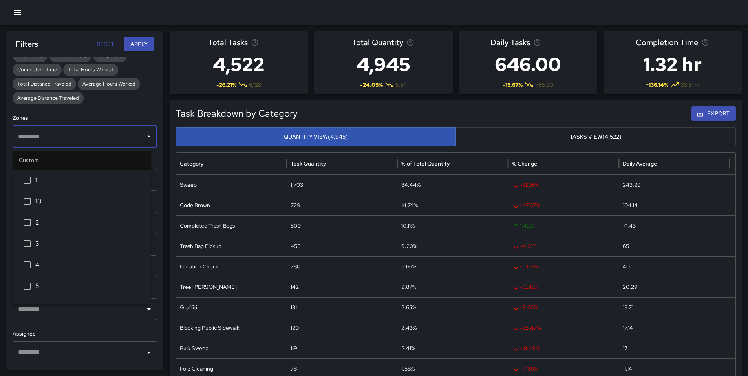
click at [138, 110] on div "**********" at bounding box center [84, 213] width 157 height 313
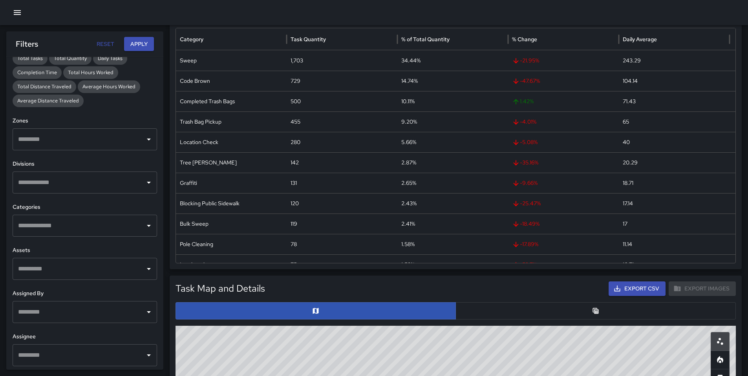
scroll to position [190, 0]
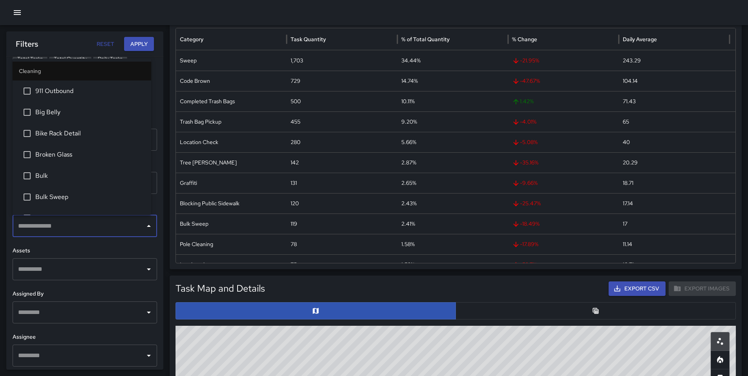
drag, startPoint x: 48, startPoint y: 227, endPoint x: 44, endPoint y: 226, distance: 4.2
click at [48, 227] on input "text" at bounding box center [79, 226] width 126 height 15
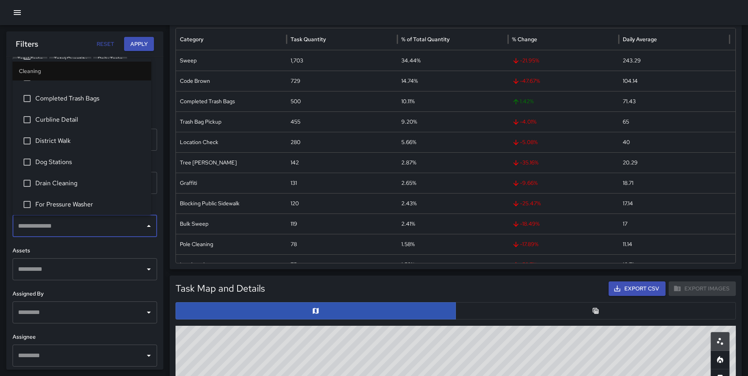
scroll to position [141, 0]
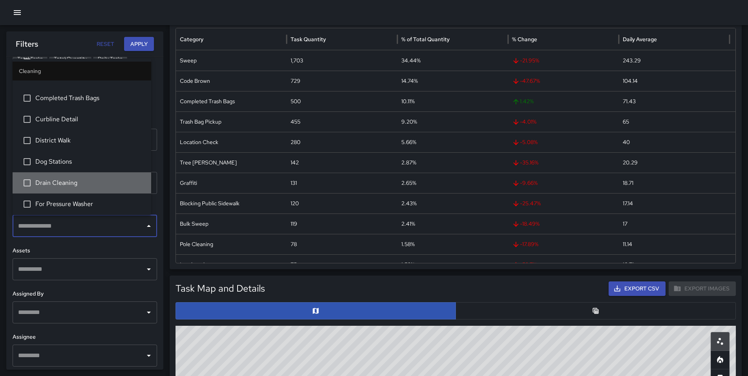
click at [84, 189] on li "Drain Cleaning" at bounding box center [82, 182] width 139 height 21
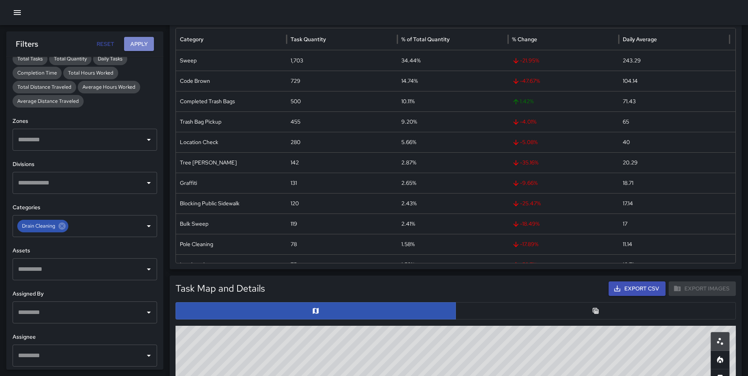
click at [135, 45] on button "Apply" at bounding box center [139, 44] width 30 height 15
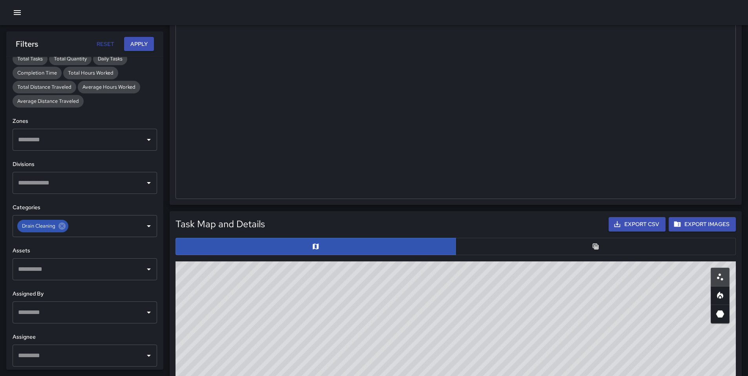
scroll to position [170, 0]
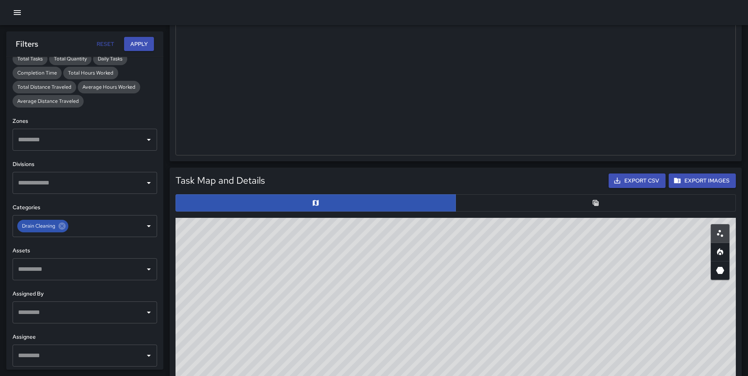
click at [489, 206] on button "button" at bounding box center [595, 202] width 280 height 17
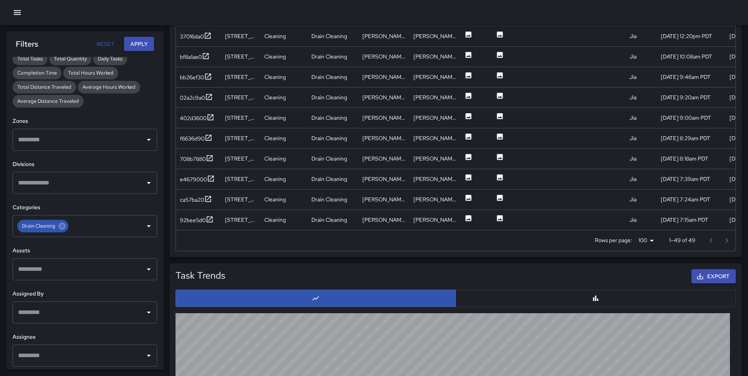
scroll to position [482, 0]
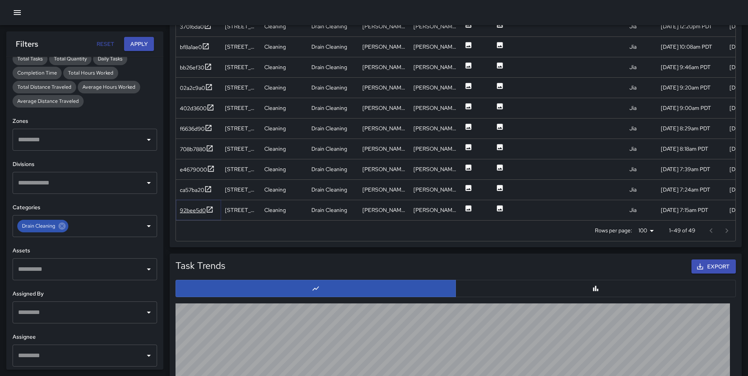
click at [188, 207] on div "92bee5d0" at bounding box center [193, 210] width 26 height 8
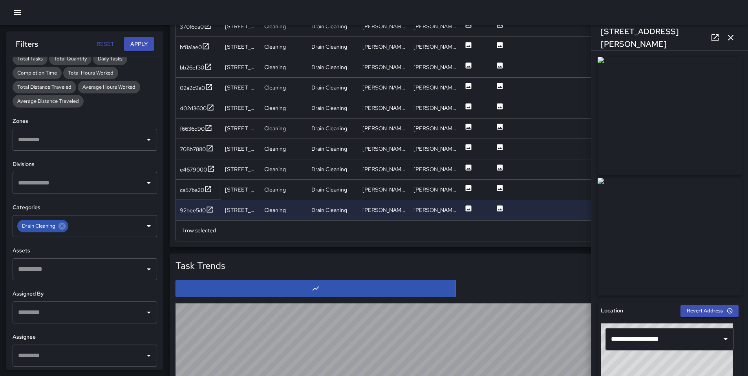
drag, startPoint x: 194, startPoint y: 187, endPoint x: 199, endPoint y: 183, distance: 5.9
click at [195, 185] on div "ca57ba20" at bounding box center [196, 190] width 32 height 10
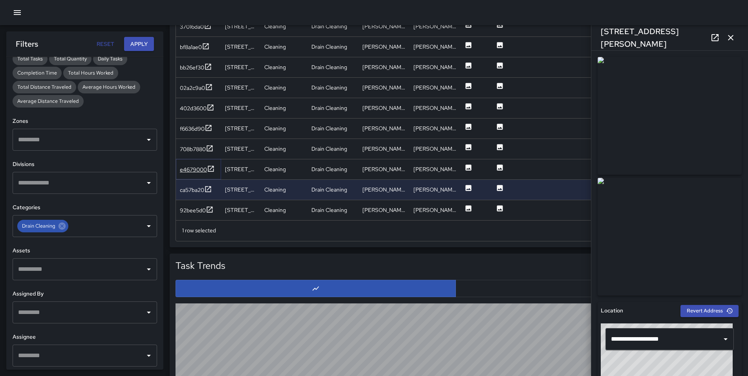
click at [193, 172] on div "e4679000" at bounding box center [193, 170] width 27 height 8
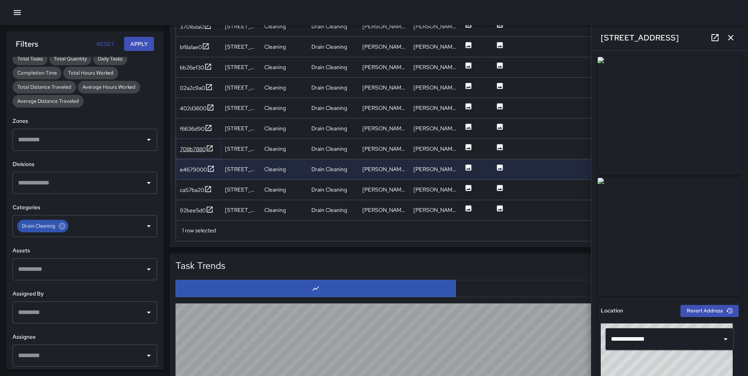
click at [187, 148] on div "708b7880" at bounding box center [193, 149] width 26 height 8
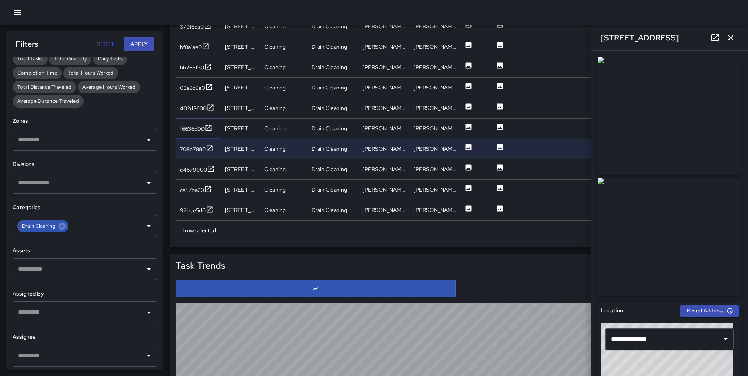
click at [186, 130] on div "f6636d90" at bounding box center [192, 129] width 25 height 8
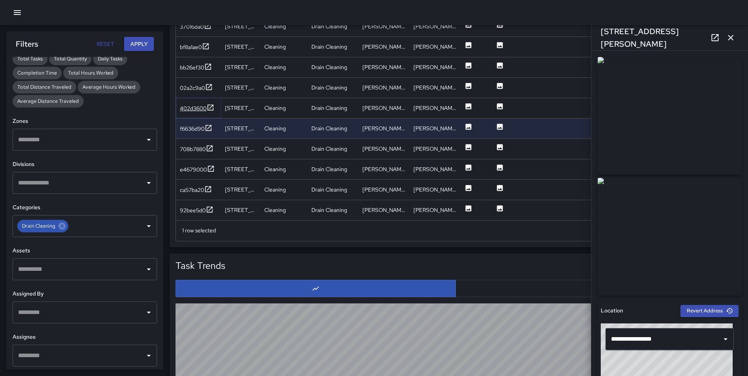
click at [194, 105] on div "402d3600" at bounding box center [193, 108] width 27 height 8
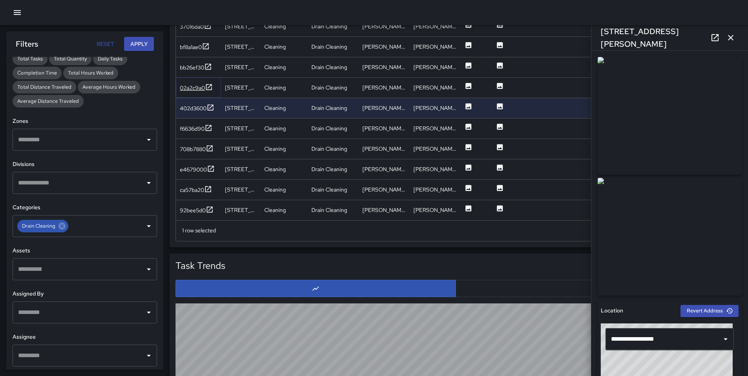
click at [194, 91] on div "02a2c9a0" at bounding box center [192, 88] width 25 height 8
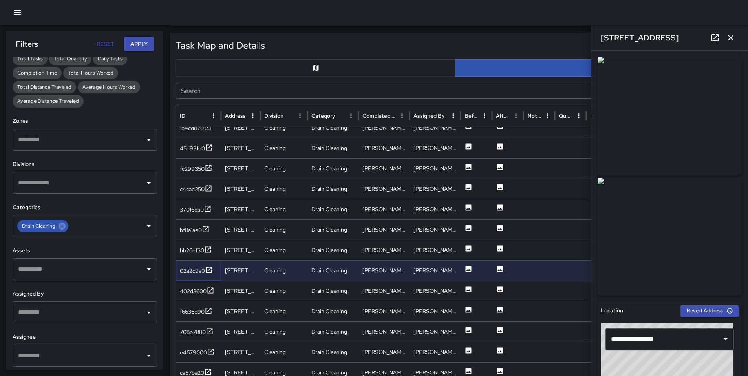
scroll to position [663, 0]
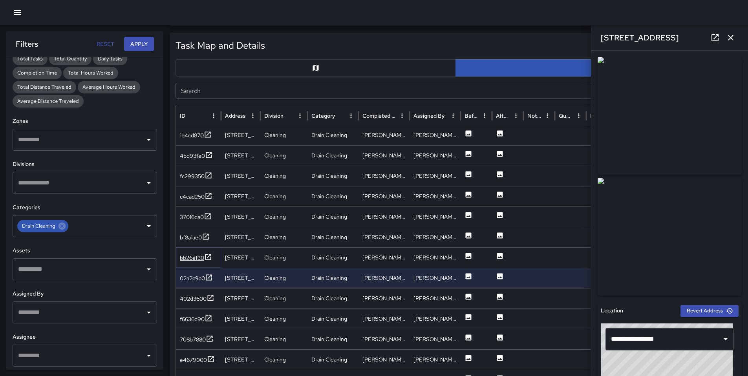
click at [191, 259] on div "bb26ef30" at bounding box center [192, 258] width 24 height 8
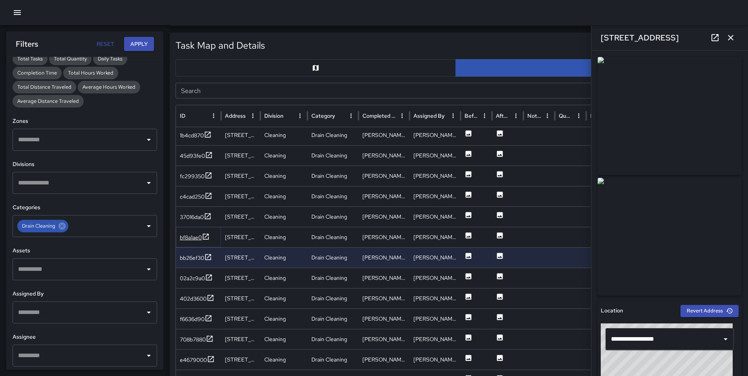
click at [189, 235] on div "bf8a1ae0" at bounding box center [191, 237] width 22 height 8
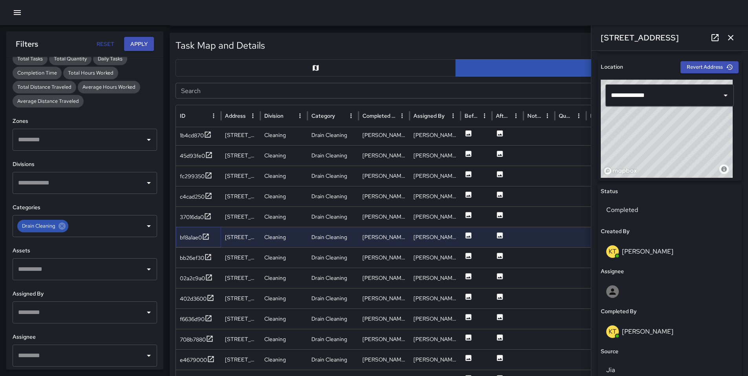
scroll to position [248, 0]
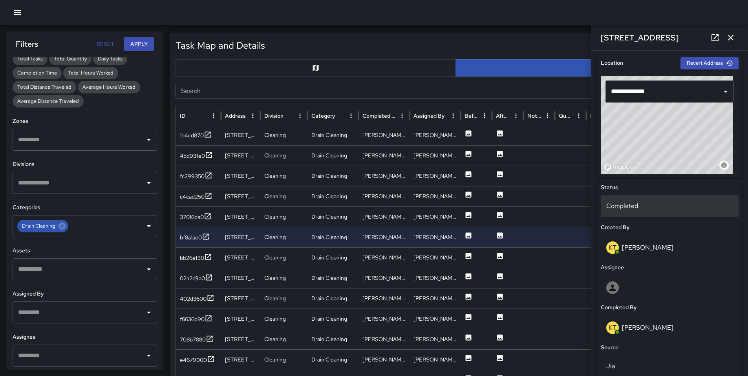
click at [635, 215] on div "Completed" at bounding box center [669, 206] width 138 height 22
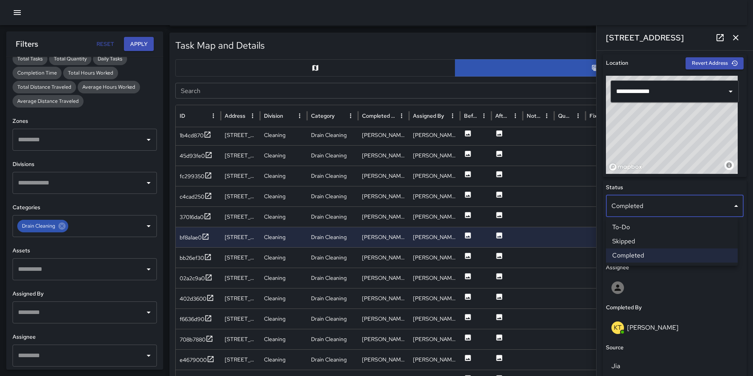
click at [662, 284] on div at bounding box center [376, 188] width 753 height 376
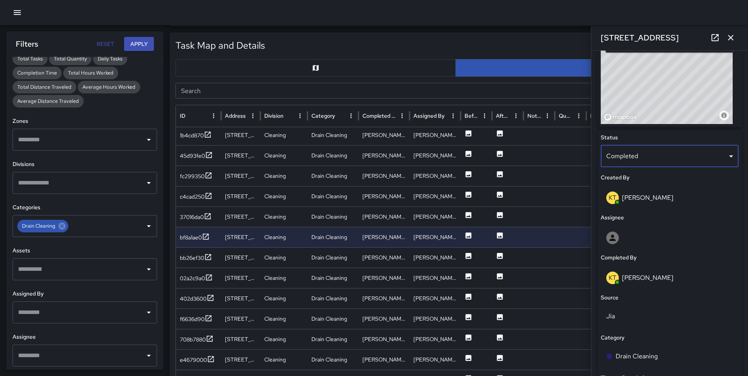
scroll to position [410, 0]
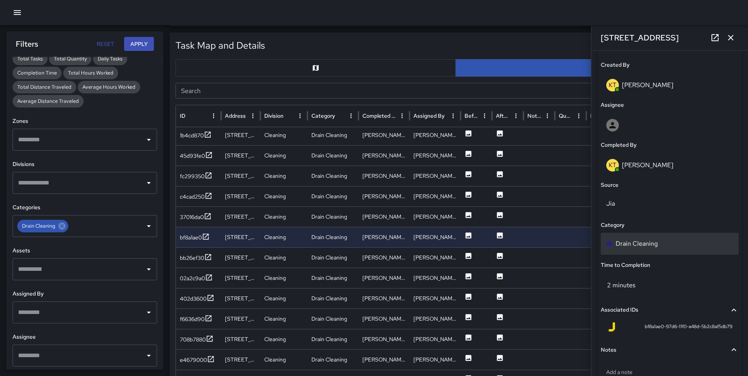
click at [646, 247] on p "Drain Cleaning" at bounding box center [636, 243] width 42 height 9
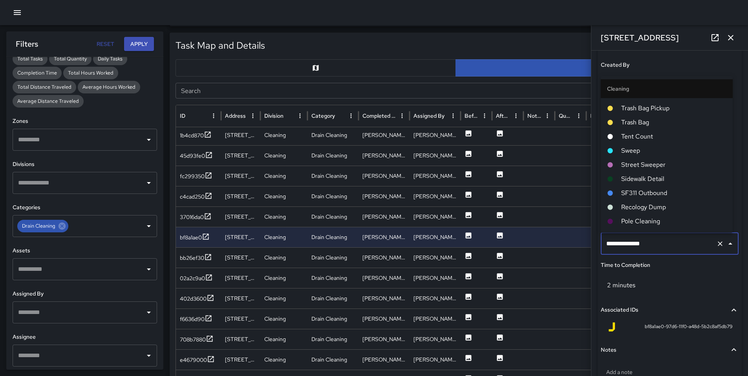
scroll to position [0, 0]
click at [636, 163] on span "Sweep" at bounding box center [673, 161] width 105 height 9
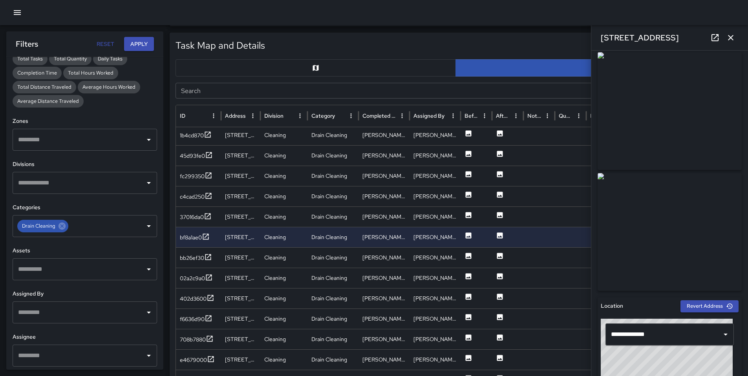
scroll to position [2, 0]
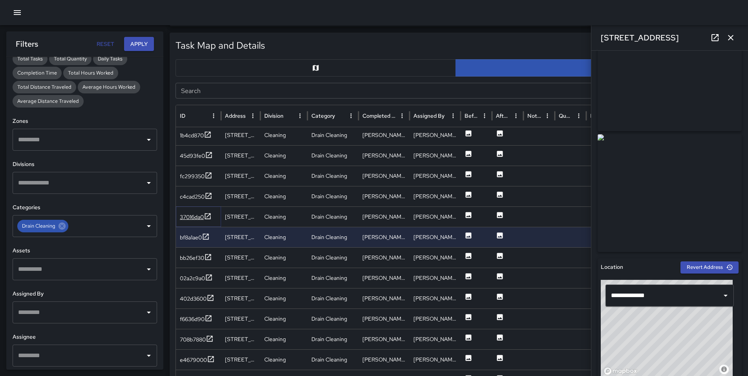
click at [189, 218] on div "37016da0" at bounding box center [192, 217] width 24 height 8
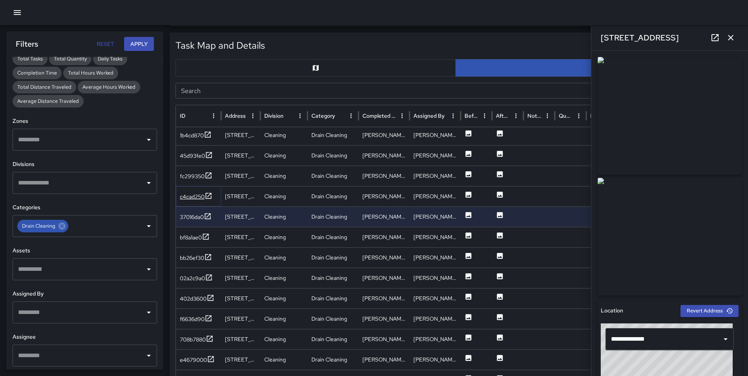
click at [189, 195] on div "c4cad250" at bounding box center [192, 197] width 25 height 8
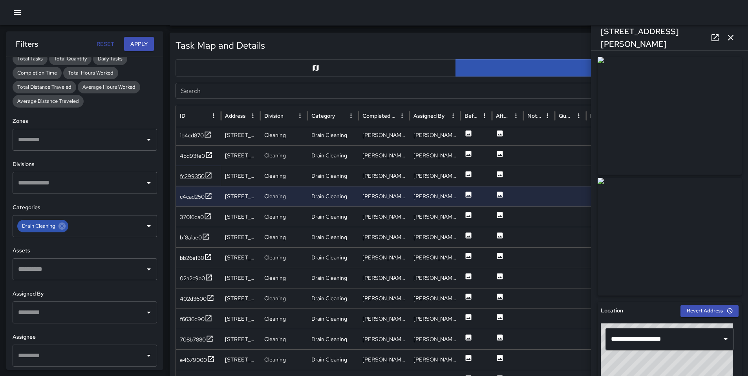
click at [191, 179] on div "fc299350" at bounding box center [192, 176] width 25 height 8
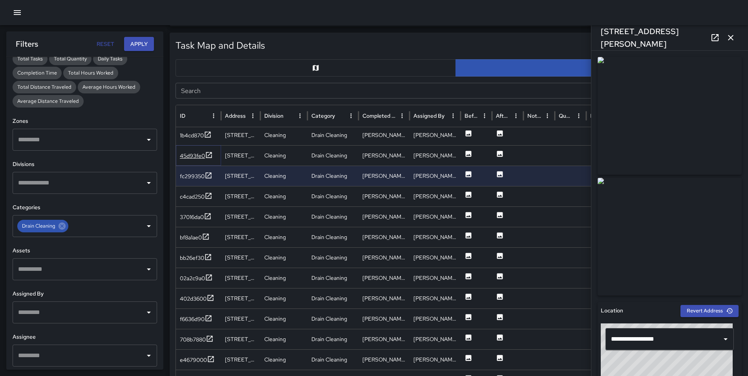
click at [190, 159] on div "45d93fe0" at bounding box center [192, 156] width 25 height 8
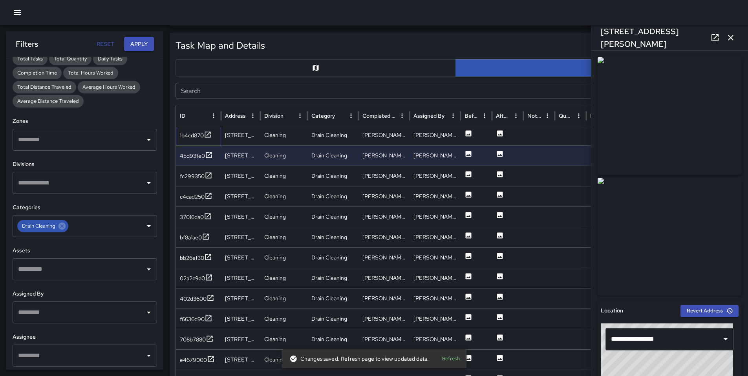
click at [189, 140] on div "1b4cd870" at bounding box center [198, 135] width 45 height 20
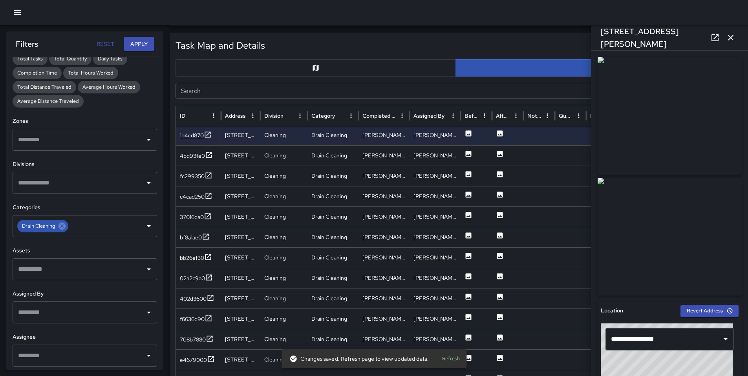
click at [188, 136] on div "1b4cd870" at bounding box center [192, 135] width 24 height 8
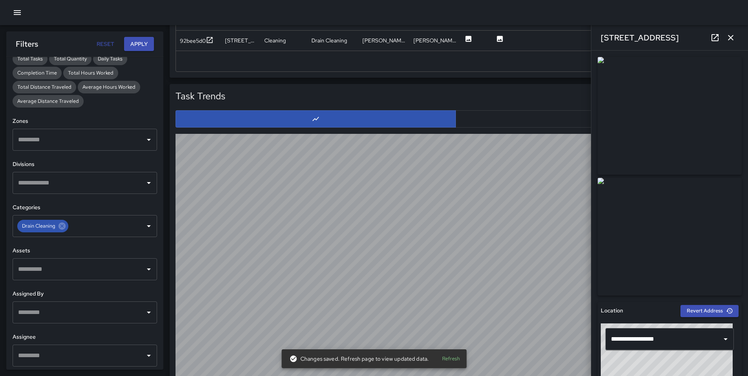
scroll to position [698, 0]
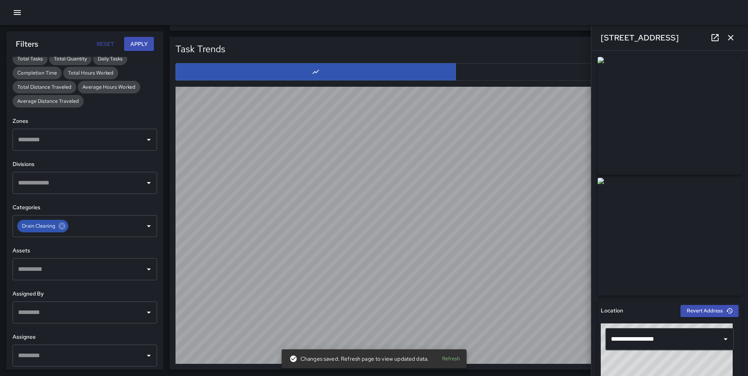
click at [722, 40] on div "[STREET_ADDRESS]" at bounding box center [669, 37] width 157 height 25
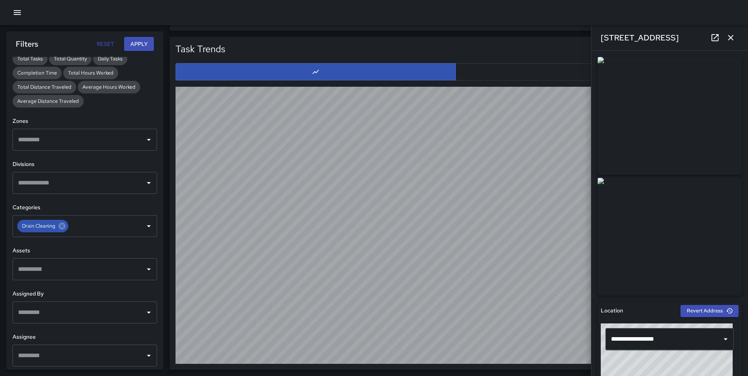
click at [731, 37] on icon "button" at bounding box center [730, 37] width 9 height 9
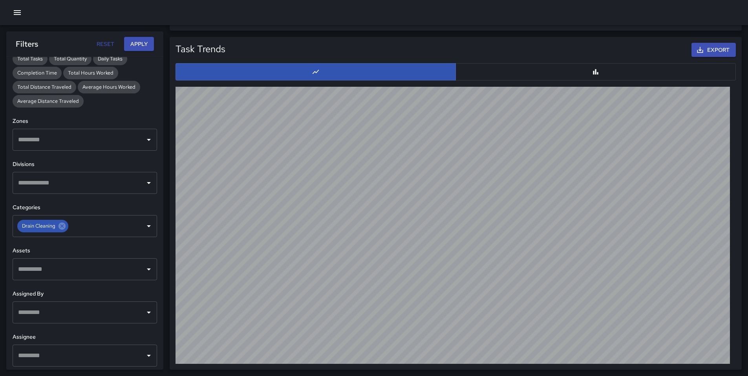
scroll to position [534, 0]
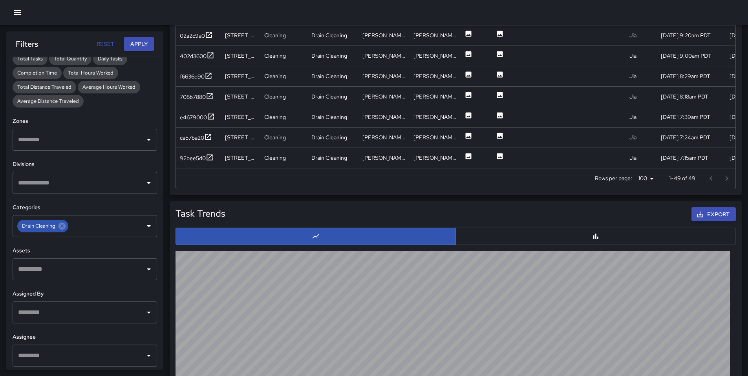
click at [719, 179] on div at bounding box center [718, 179] width 31 height 16
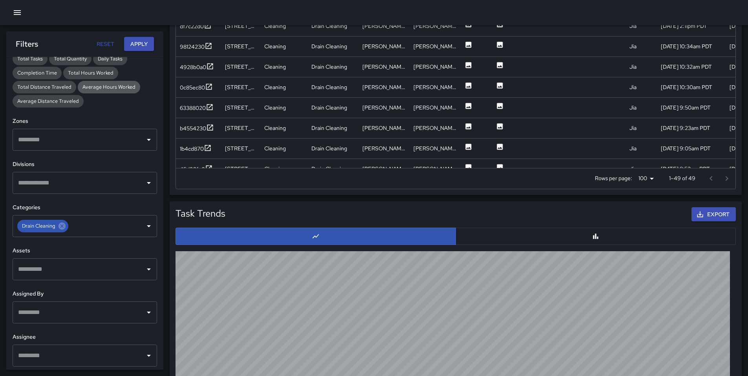
scroll to position [390, 0]
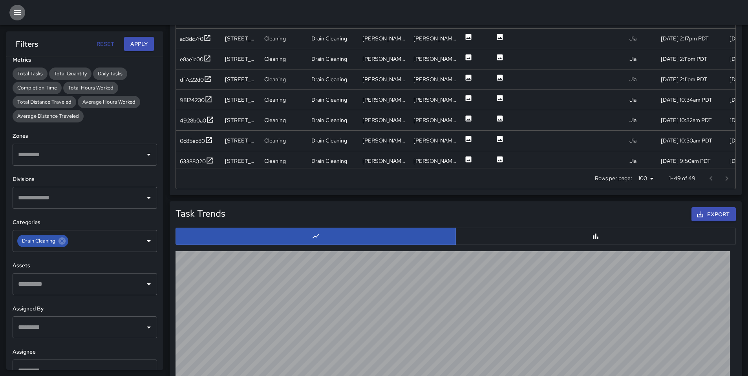
click at [13, 16] on icon "button" at bounding box center [17, 12] width 9 height 9
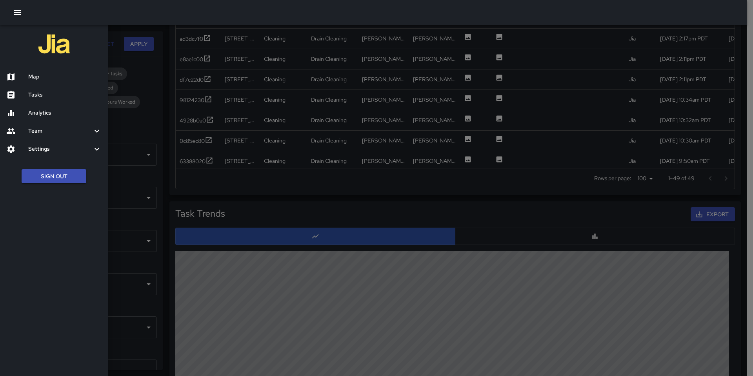
click at [67, 118] on div "Analytics" at bounding box center [54, 113] width 108 height 18
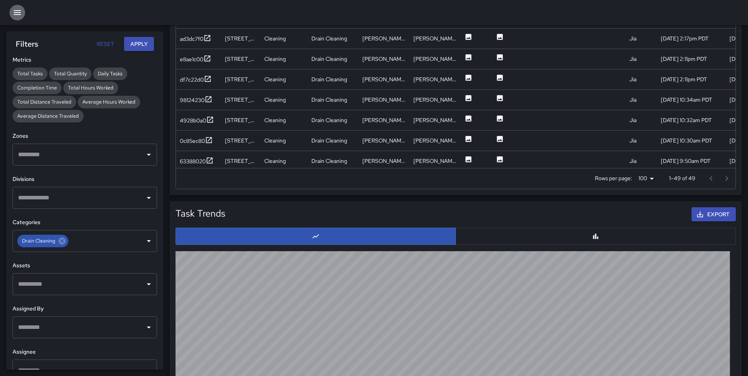
click at [19, 14] on icon "button" at bounding box center [17, 12] width 7 height 5
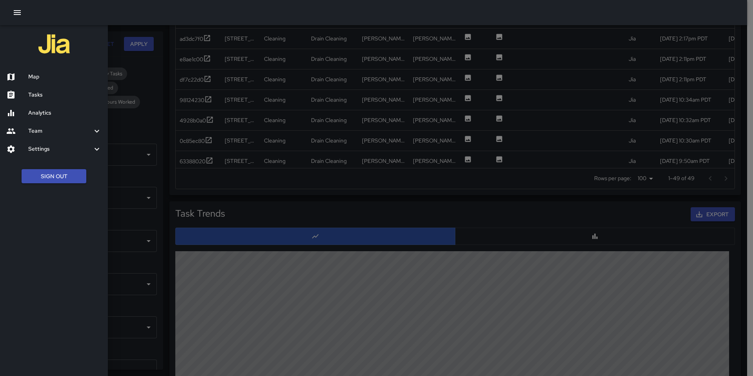
click at [51, 127] on h6 "Team" at bounding box center [60, 131] width 64 height 9
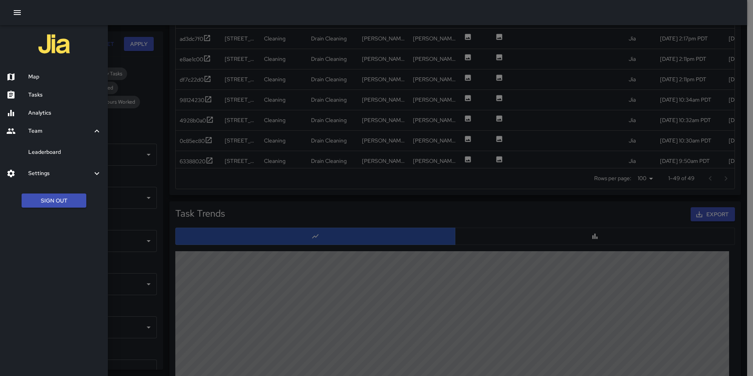
click at [50, 155] on h6 "Leaderboard" at bounding box center [64, 152] width 73 height 9
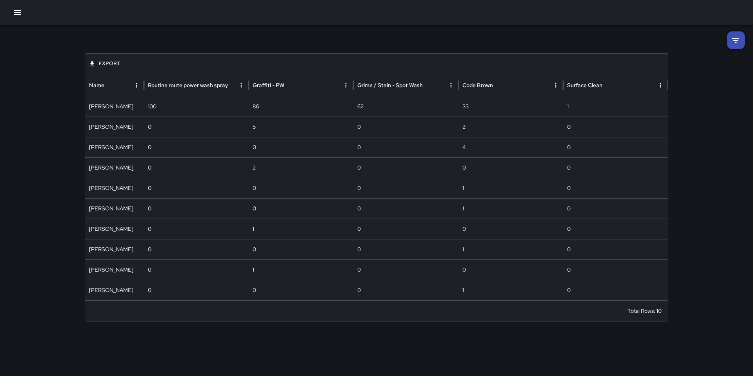
click at [142, 36] on div "Export Name Routine route power wash spray Graffiti - PW Grime / Stain - Spot W…" at bounding box center [376, 176] width 603 height 303
click at [301, 57] on div "Export" at bounding box center [376, 64] width 583 height 20
